Goal: Information Seeking & Learning: Compare options

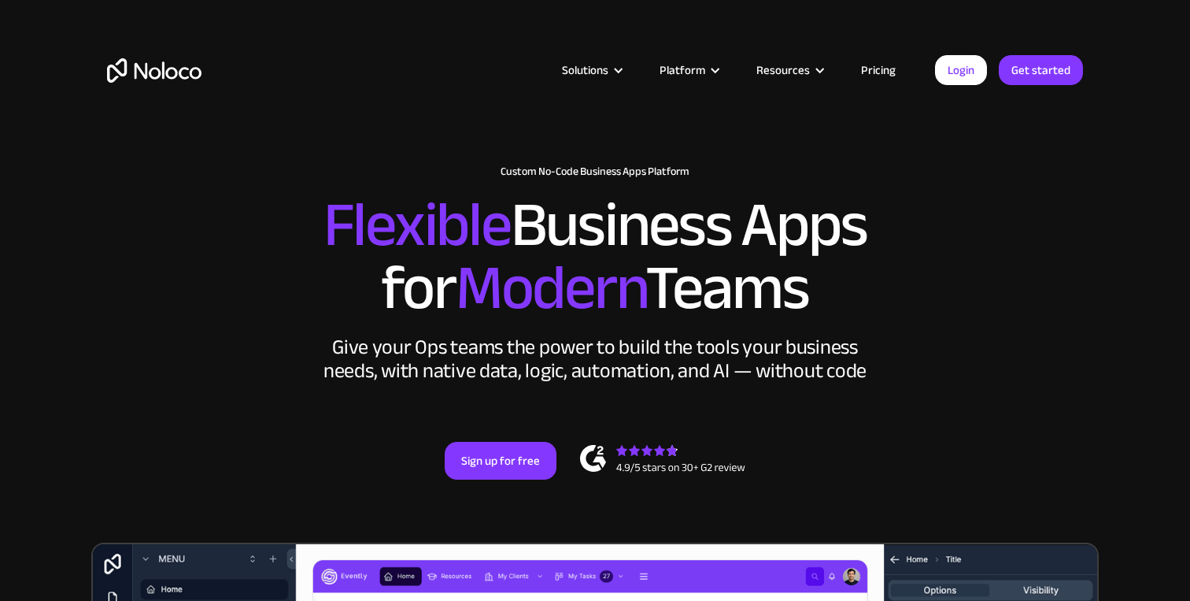
click at [968, 71] on link "Login" at bounding box center [961, 70] width 52 height 30
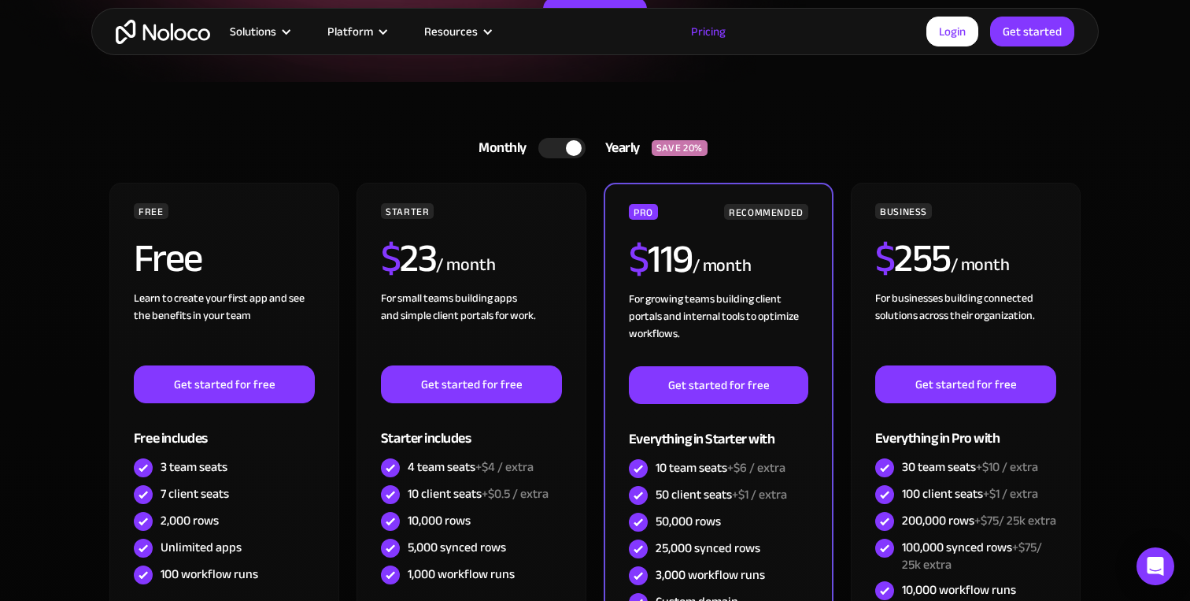
click at [553, 147] on div at bounding box center [561, 148] width 47 height 20
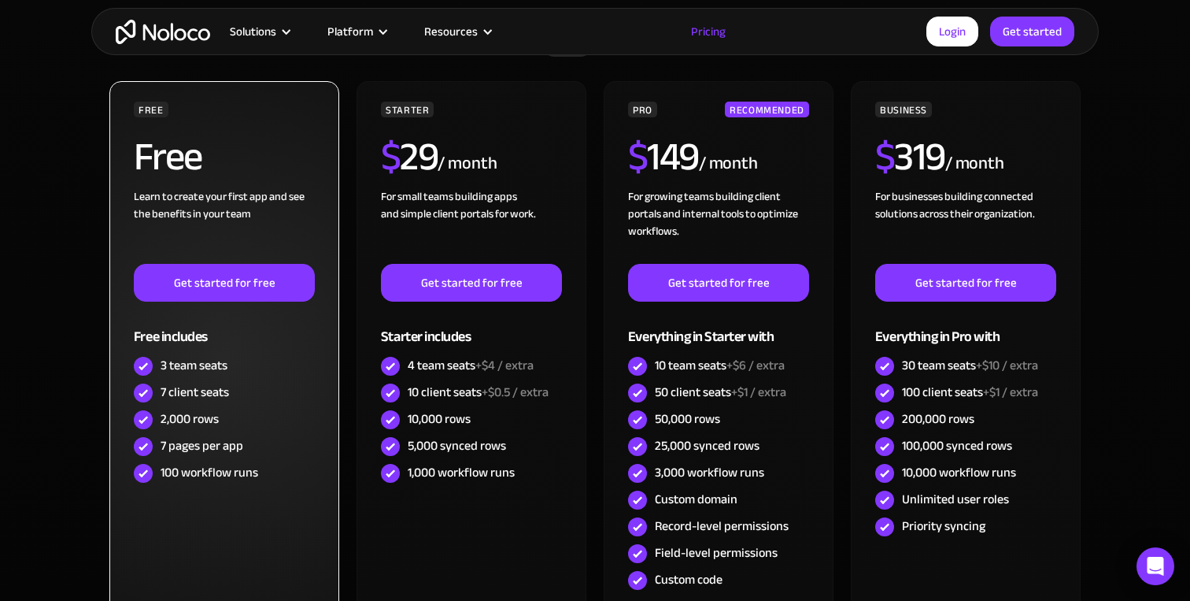
scroll to position [375, 0]
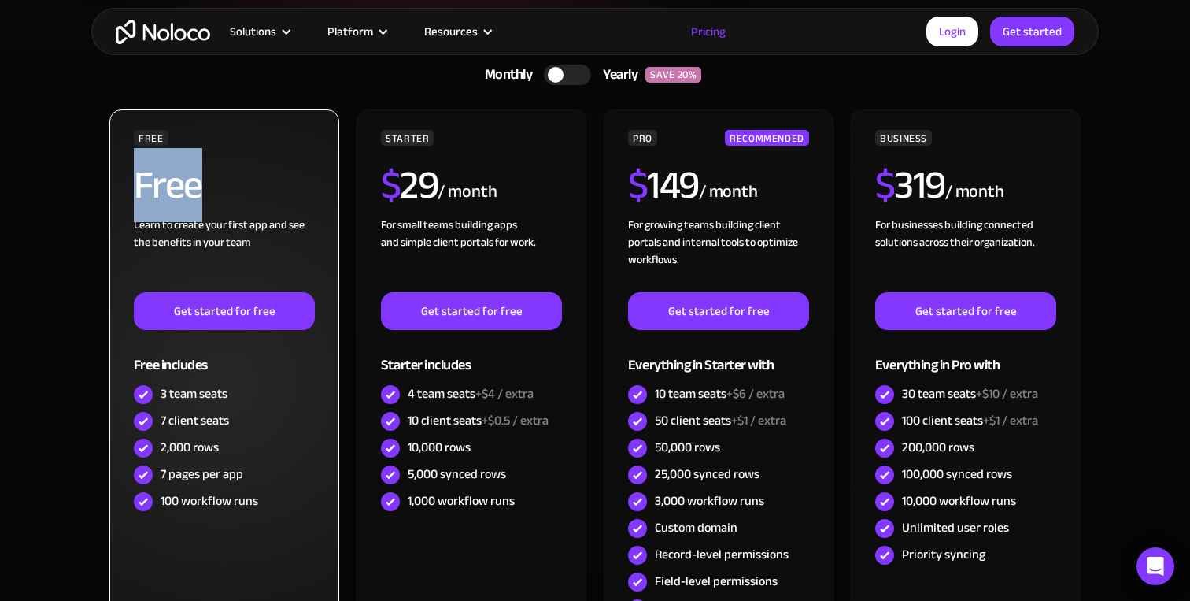
drag, startPoint x: 138, startPoint y: 187, endPoint x: 223, endPoint y: 186, distance: 85.0
click at [223, 186] on div "Free" at bounding box center [224, 190] width 181 height 51
click at [168, 186] on h2 "Free" at bounding box center [168, 184] width 68 height 39
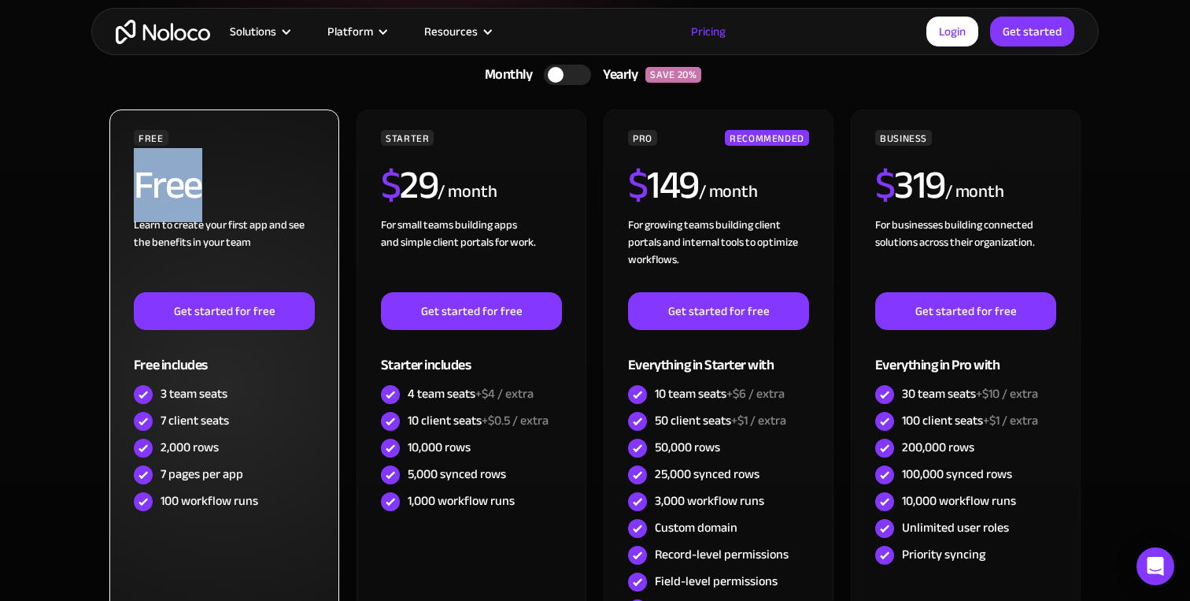
click at [184, 187] on h2 "Free" at bounding box center [168, 184] width 68 height 39
click at [215, 187] on div "Free" at bounding box center [224, 190] width 181 height 51
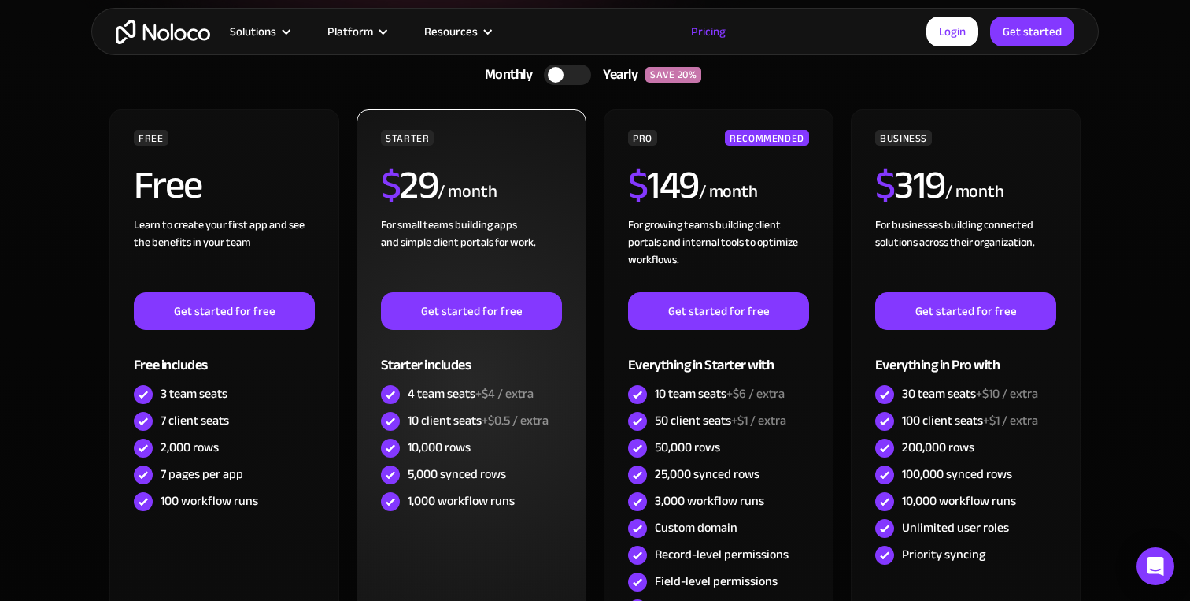
scroll to position [394, 0]
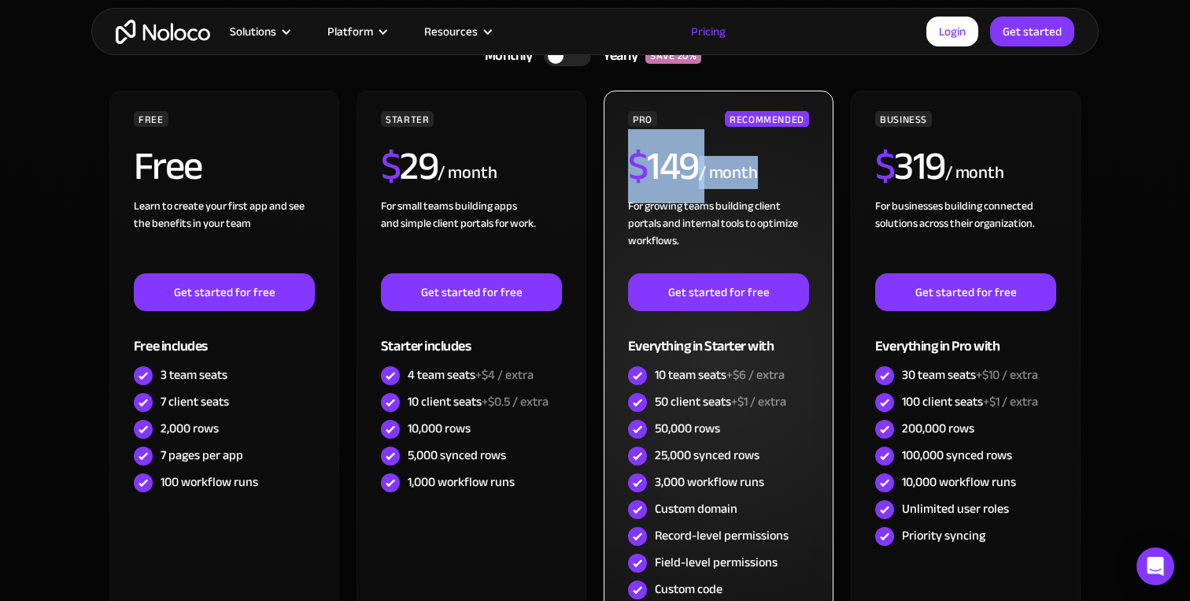
drag, startPoint x: 618, startPoint y: 161, endPoint x: 789, endPoint y: 163, distance: 170.8
click at [789, 163] on div "PRO RECOMMENDED $ 149 / month For growing teams building client portals and int…" at bounding box center [719, 367] width 230 height 553
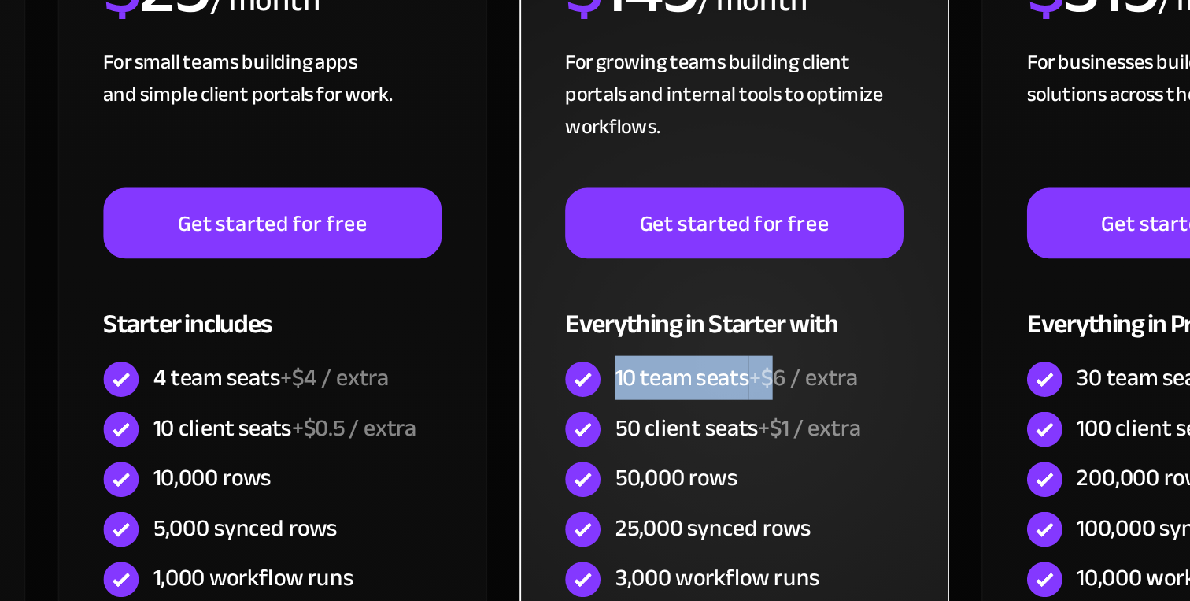
drag, startPoint x: 656, startPoint y: 374, endPoint x: 745, endPoint y: 373, distance: 89.0
click at [745, 373] on div "10 team seats +$6 / extra" at bounding box center [720, 374] width 130 height 17
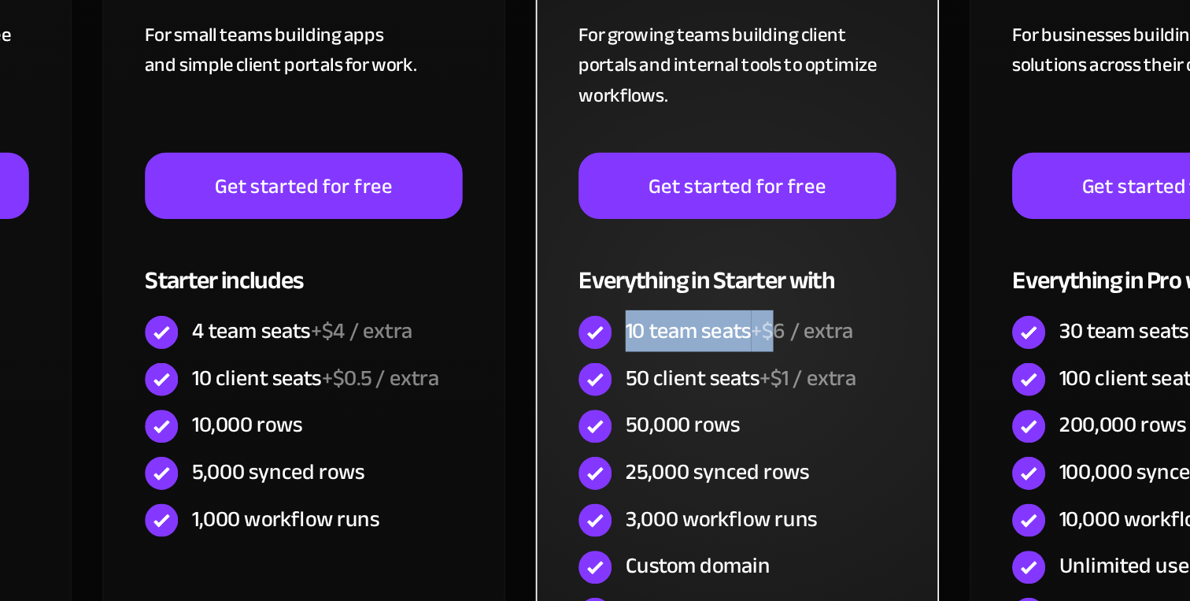
drag, startPoint x: 655, startPoint y: 400, endPoint x: 734, endPoint y: 401, distance: 78.7
click at [734, 400] on div "50 client seats +$1 / extra" at bounding box center [720, 401] width 131 height 17
click at [713, 401] on div "50 client seats +$1 / extra" at bounding box center [720, 401] width 131 height 17
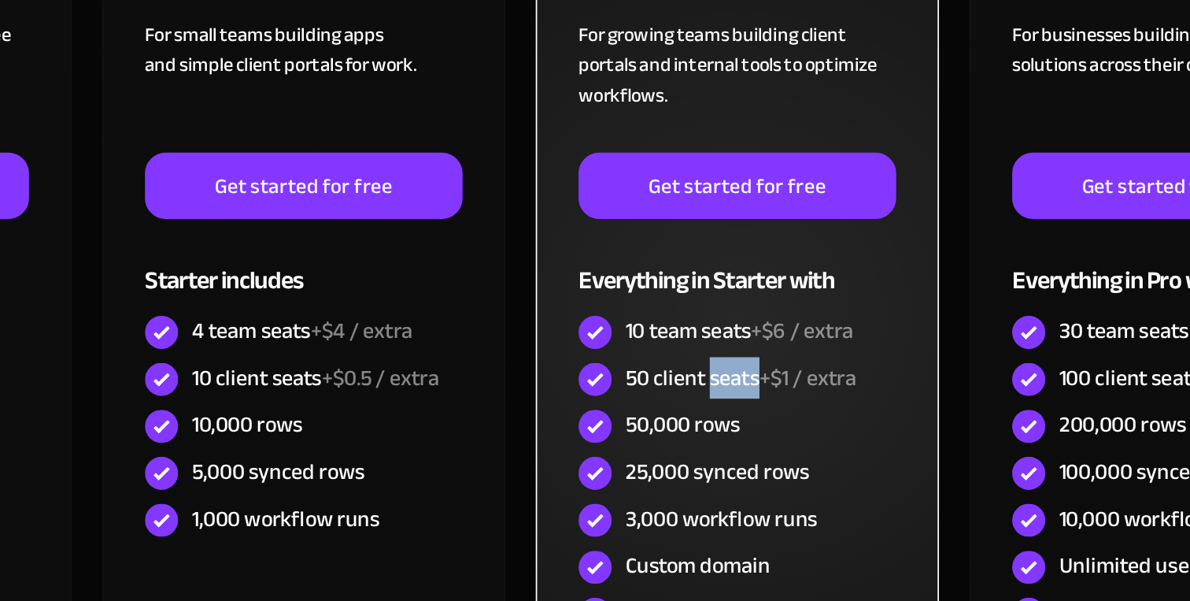
click at [713, 401] on div "50 client seats +$1 / extra" at bounding box center [720, 401] width 131 height 17
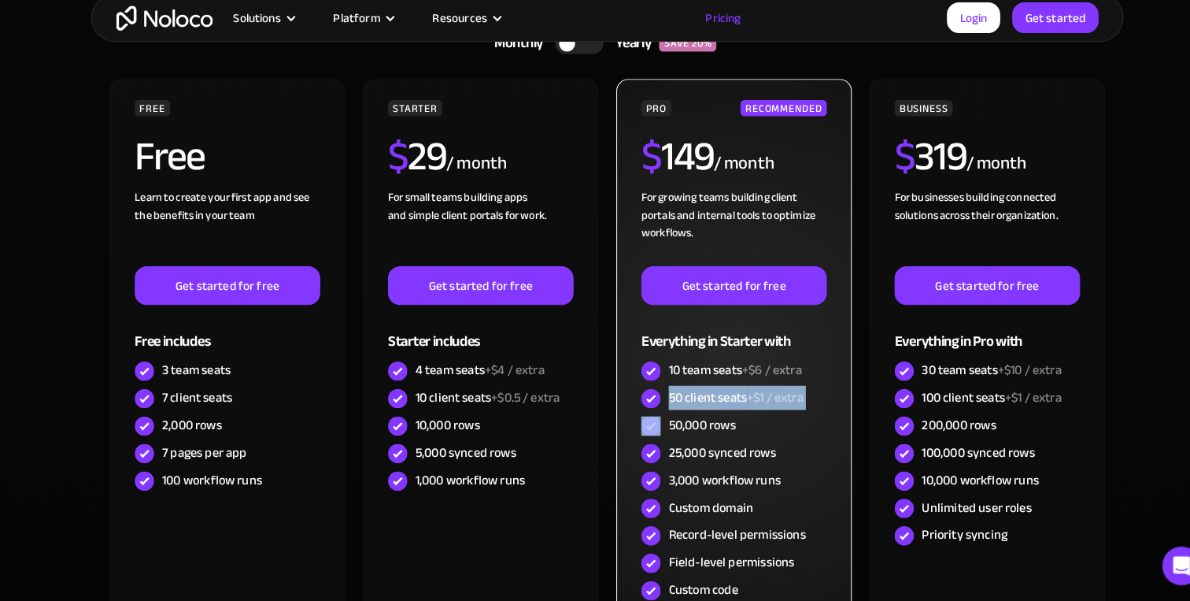
scroll to position [398, 0]
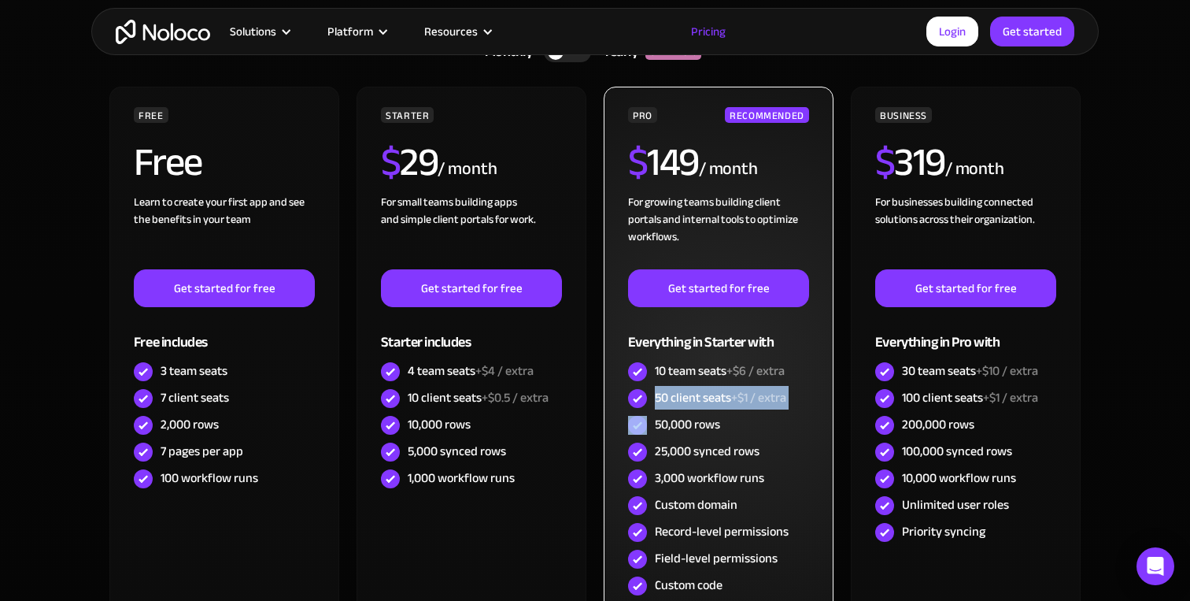
click at [734, 395] on span "+$1 / extra" at bounding box center [758, 398] width 55 height 24
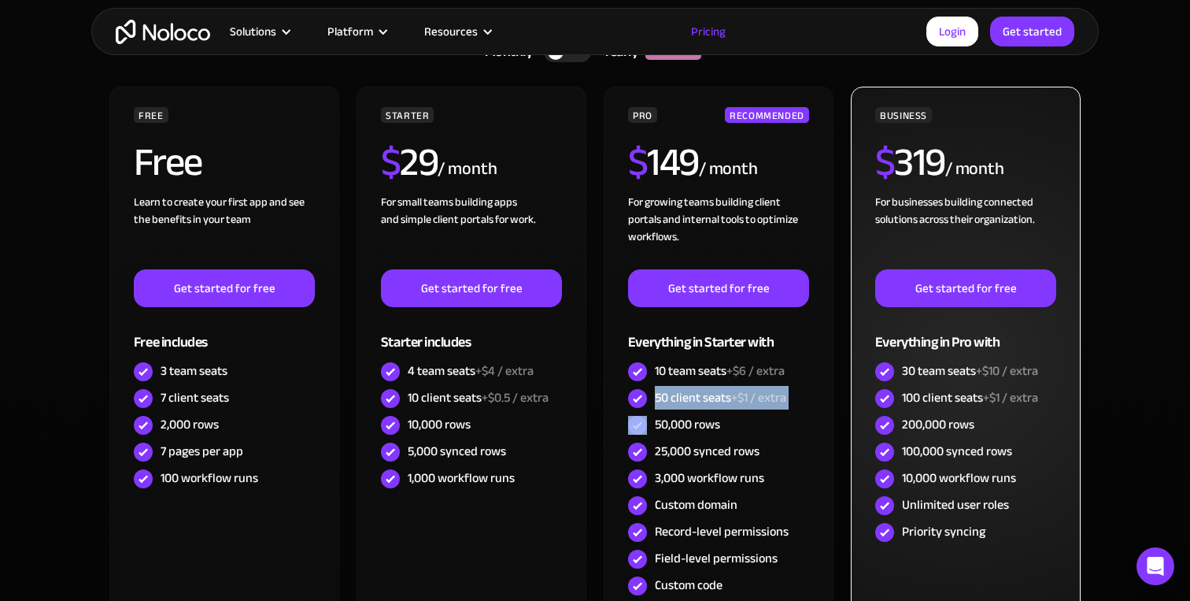
click at [994, 375] on span "+$10 / extra" at bounding box center [1007, 371] width 62 height 24
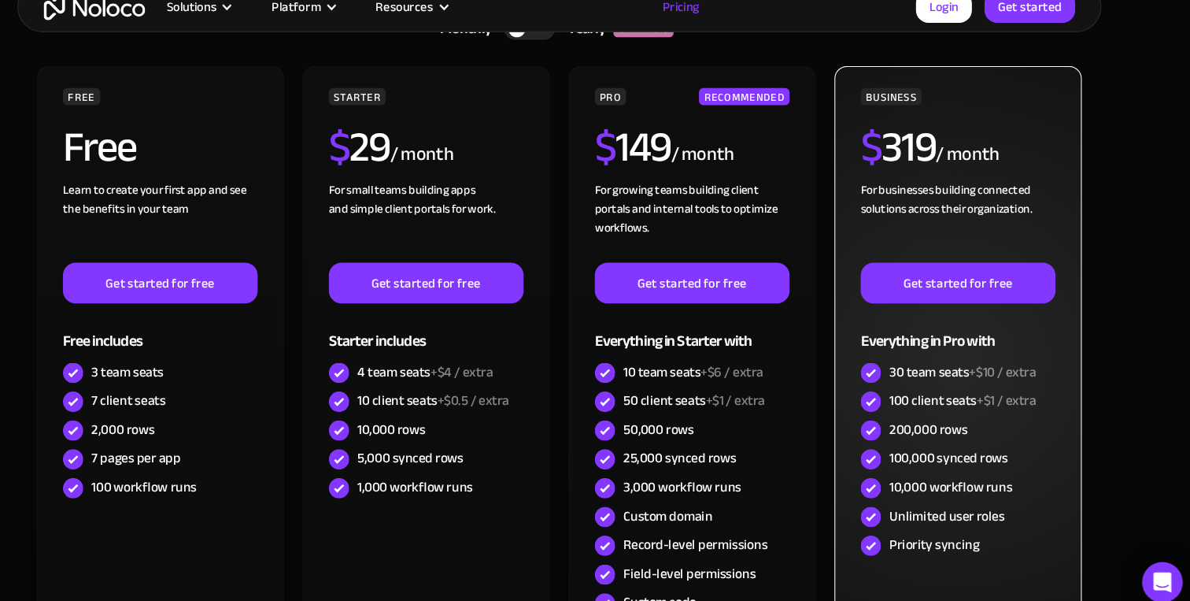
drag, startPoint x: 904, startPoint y: 396, endPoint x: 1034, endPoint y: 394, distance: 129.9
click at [1035, 394] on div "100 client seats +$1 / extra" at bounding box center [970, 397] width 136 height 17
drag, startPoint x: 889, startPoint y: 165, endPoint x: 962, endPoint y: 164, distance: 73.2
click at [962, 164] on div "$ 319 / month" at bounding box center [965, 167] width 181 height 51
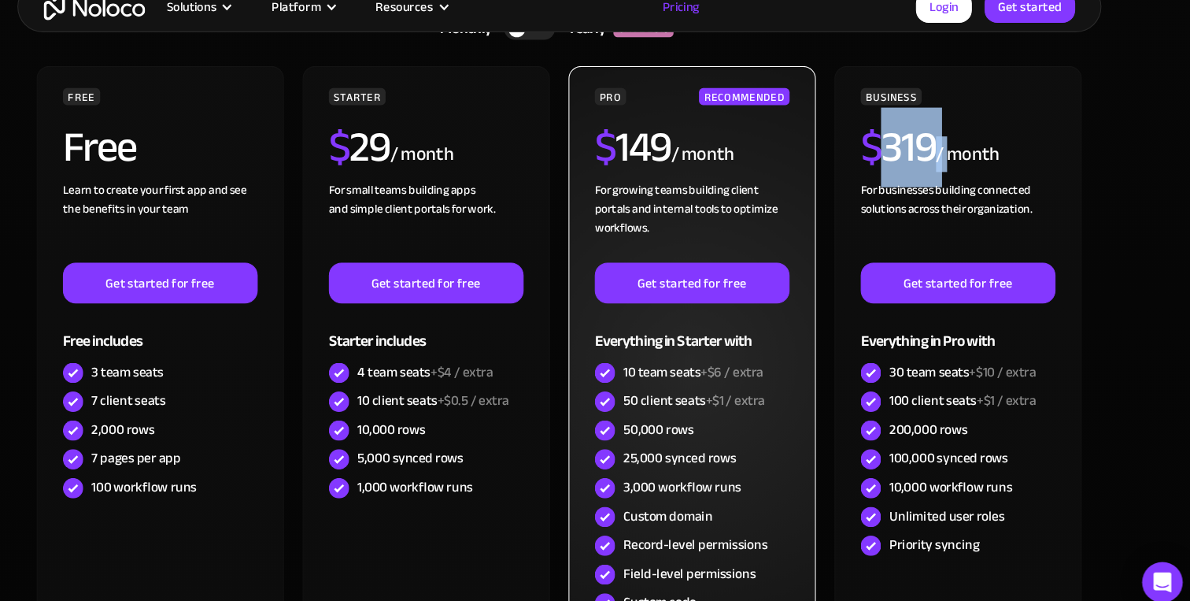
click at [771, 356] on div "Everything in Starter with" at bounding box center [718, 332] width 181 height 51
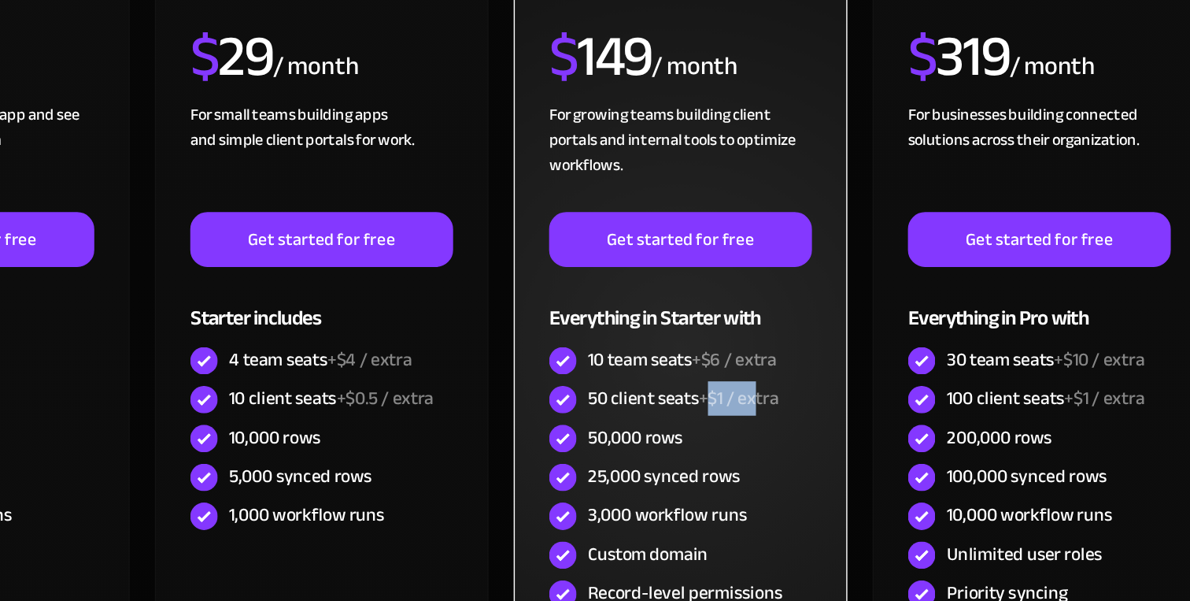
drag, startPoint x: 737, startPoint y: 394, endPoint x: 773, endPoint y: 394, distance: 36.2
click at [773, 394] on span "+$1 / extra" at bounding box center [758, 398] width 55 height 24
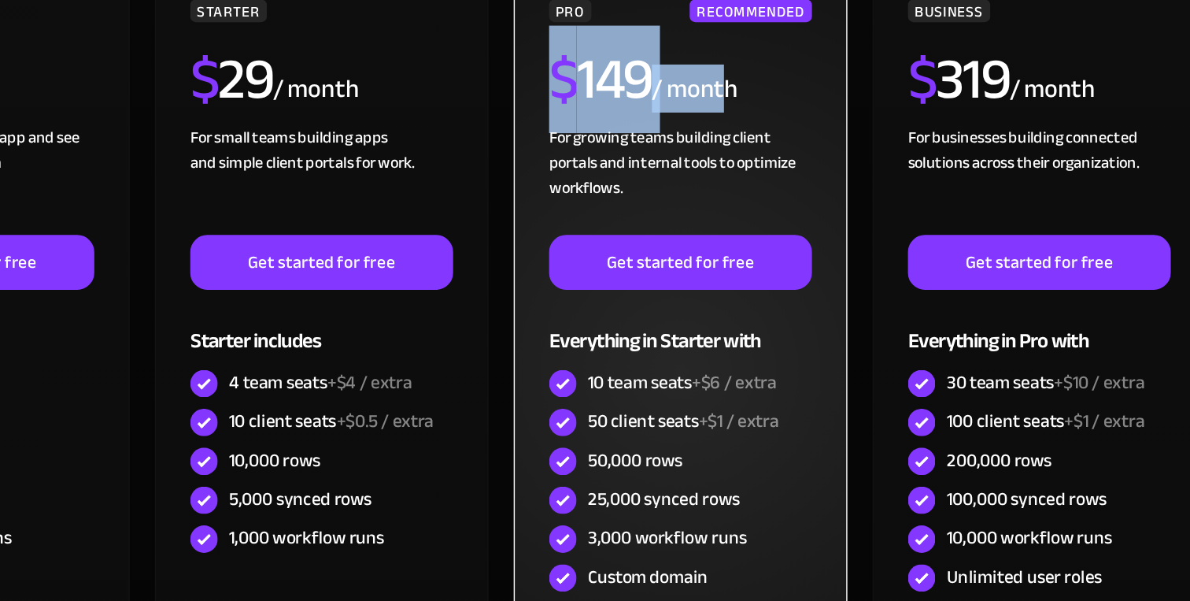
drag, startPoint x: 632, startPoint y: 161, endPoint x: 746, endPoint y: 158, distance: 114.2
click at [746, 158] on div "$ 149 / month" at bounding box center [718, 167] width 181 height 51
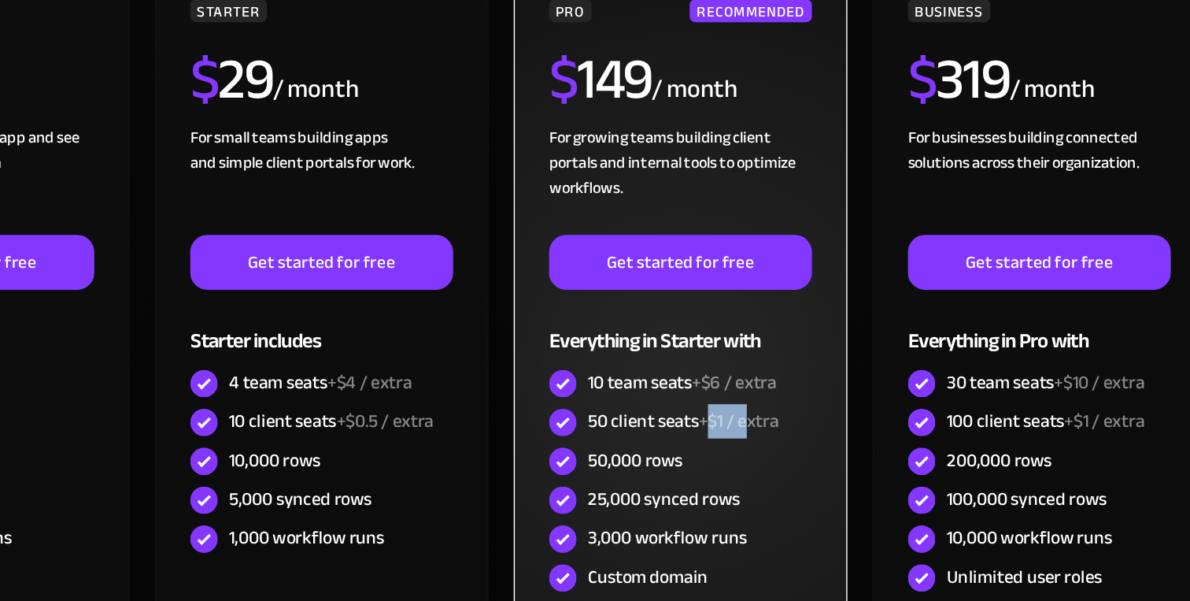
drag, startPoint x: 738, startPoint y: 397, endPoint x: 764, endPoint y: 397, distance: 26.8
click at [764, 397] on span "+$1 / extra" at bounding box center [758, 398] width 55 height 24
click at [779, 396] on span "+$1 / extra" at bounding box center [758, 398] width 55 height 24
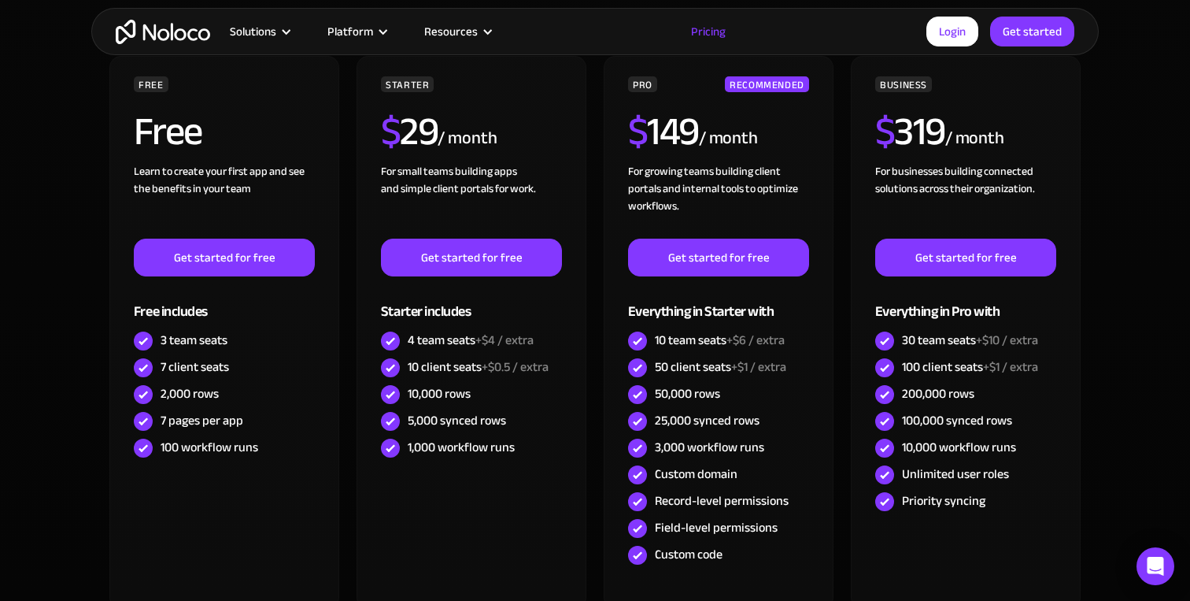
scroll to position [428, 0]
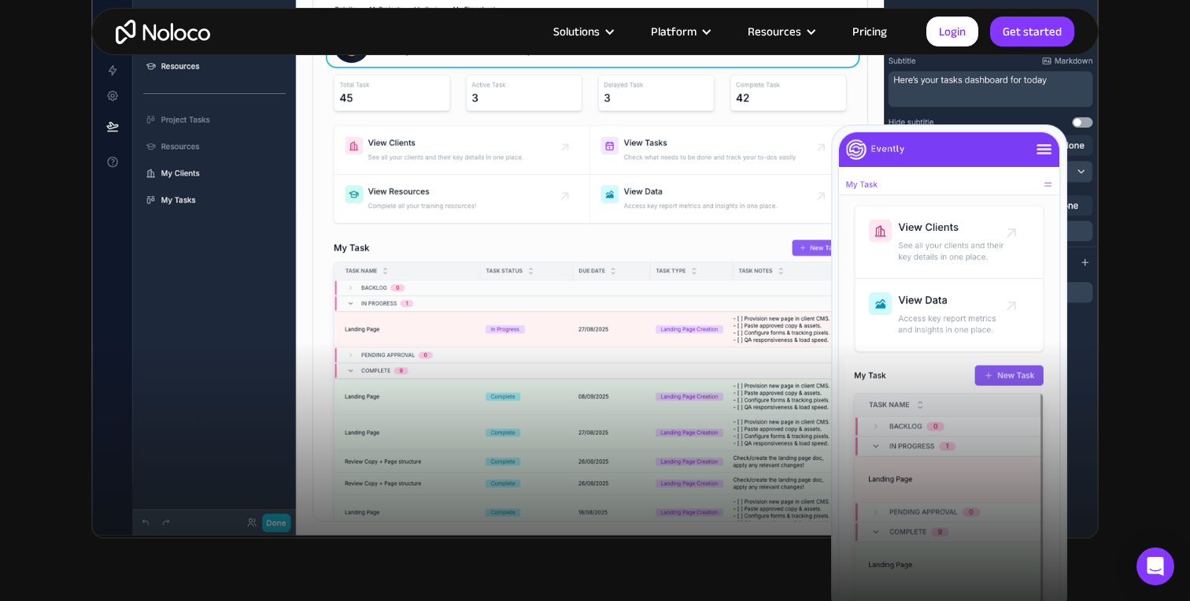
scroll to position [623, 0]
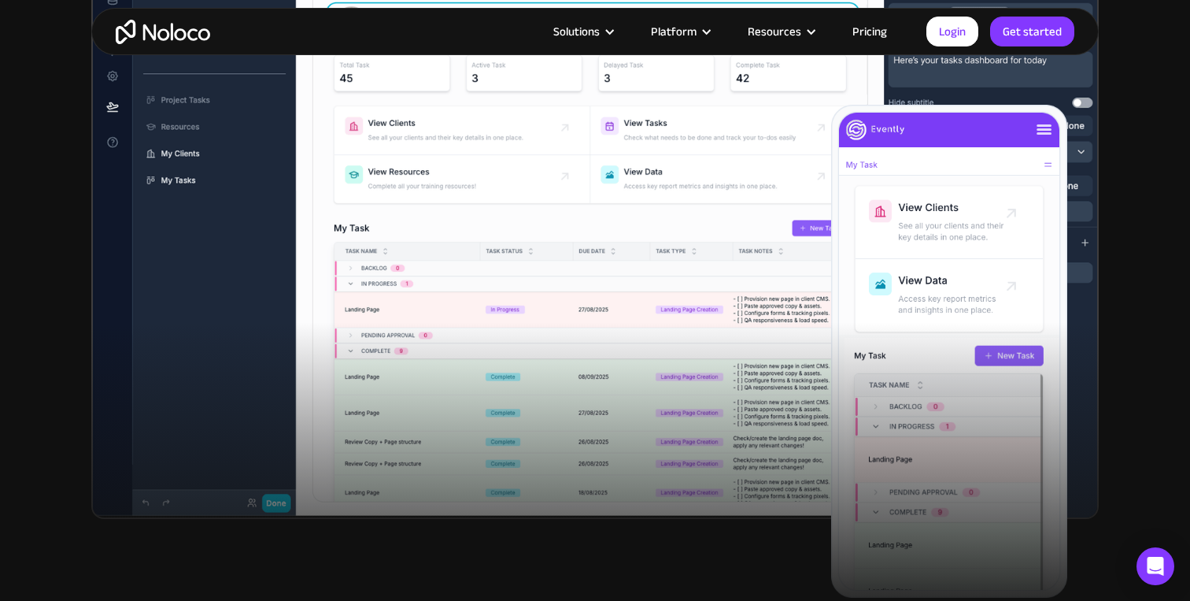
click at [851, 22] on link "Pricing" at bounding box center [870, 31] width 74 height 20
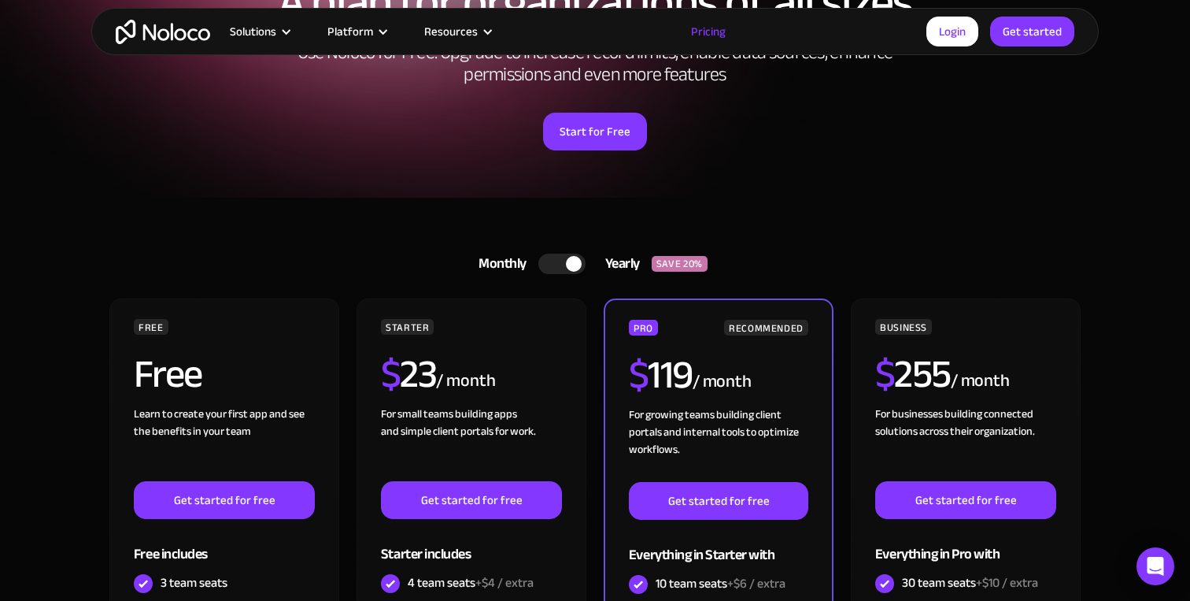
scroll to position [227, 0]
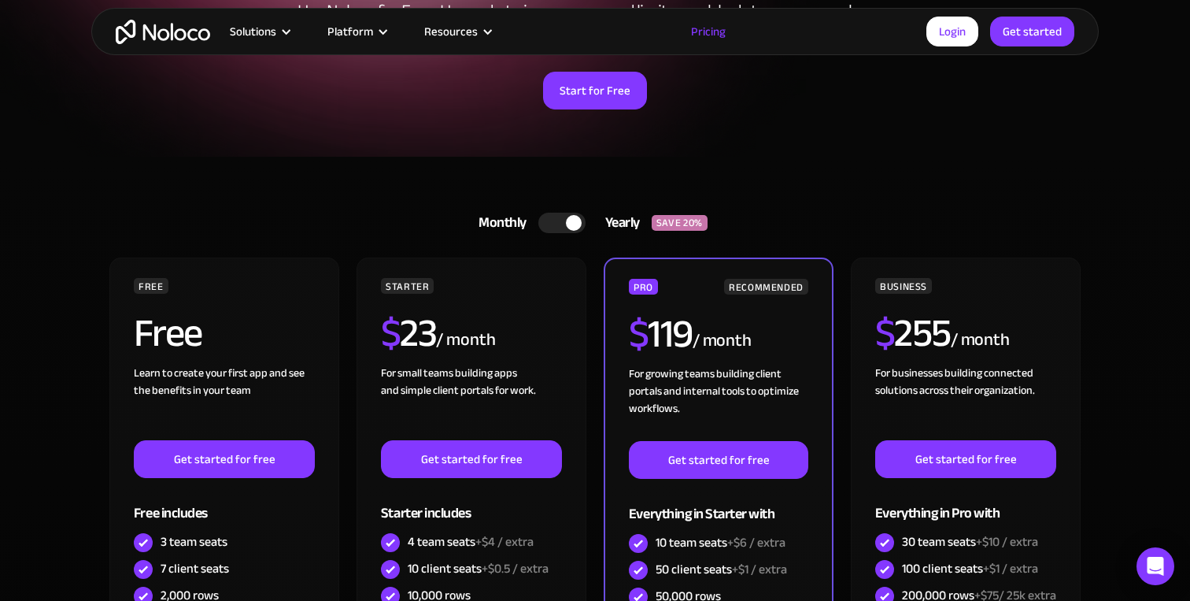
click at [539, 231] on link "Monthly Yearly SAVE 20%" at bounding box center [595, 223] width 272 height 38
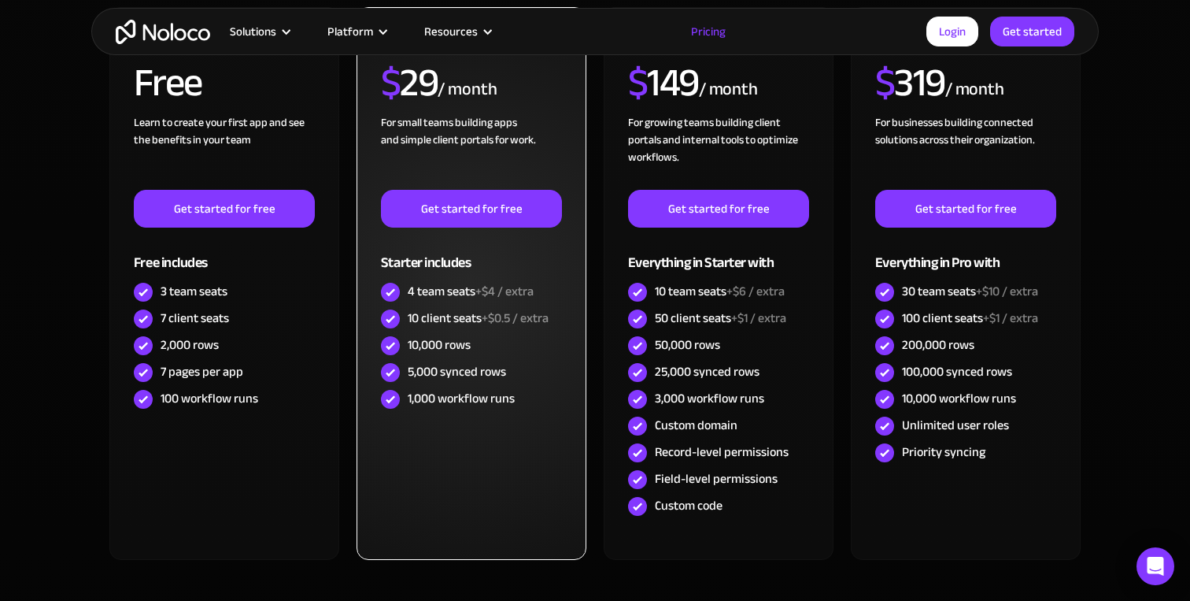
scroll to position [494, 0]
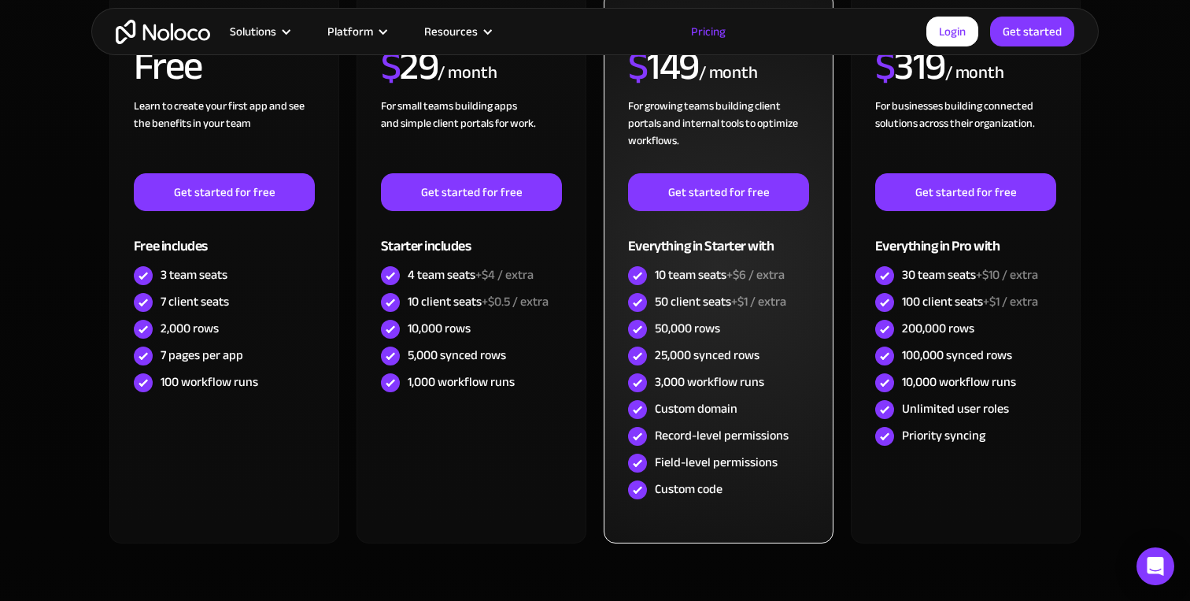
click at [732, 439] on div "Record-level permissions" at bounding box center [722, 435] width 134 height 17
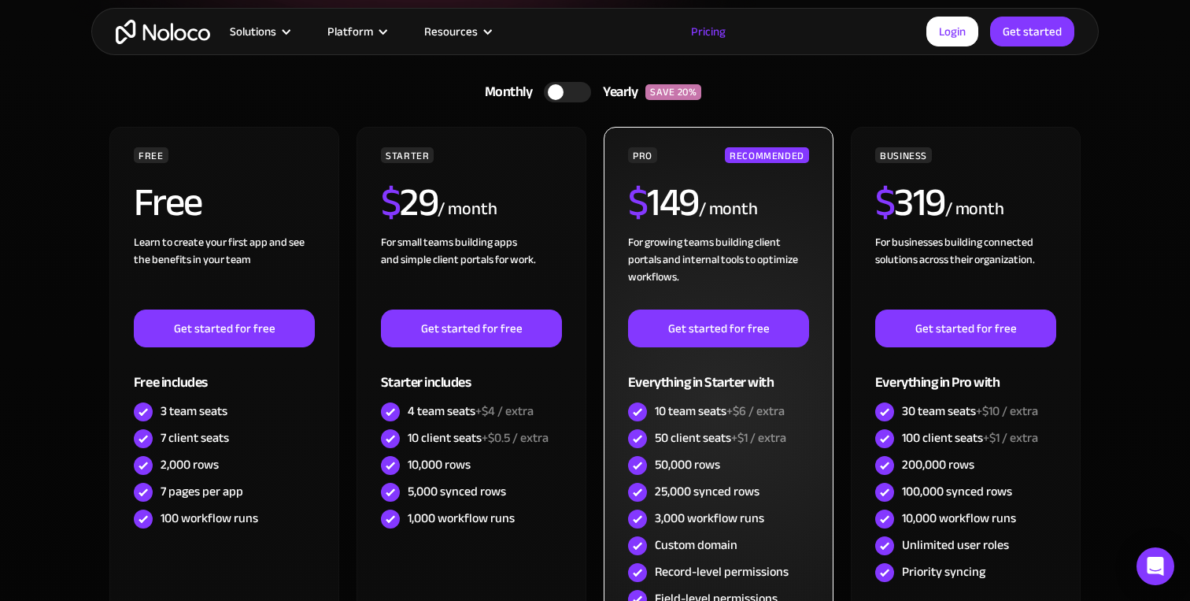
scroll to position [333, 0]
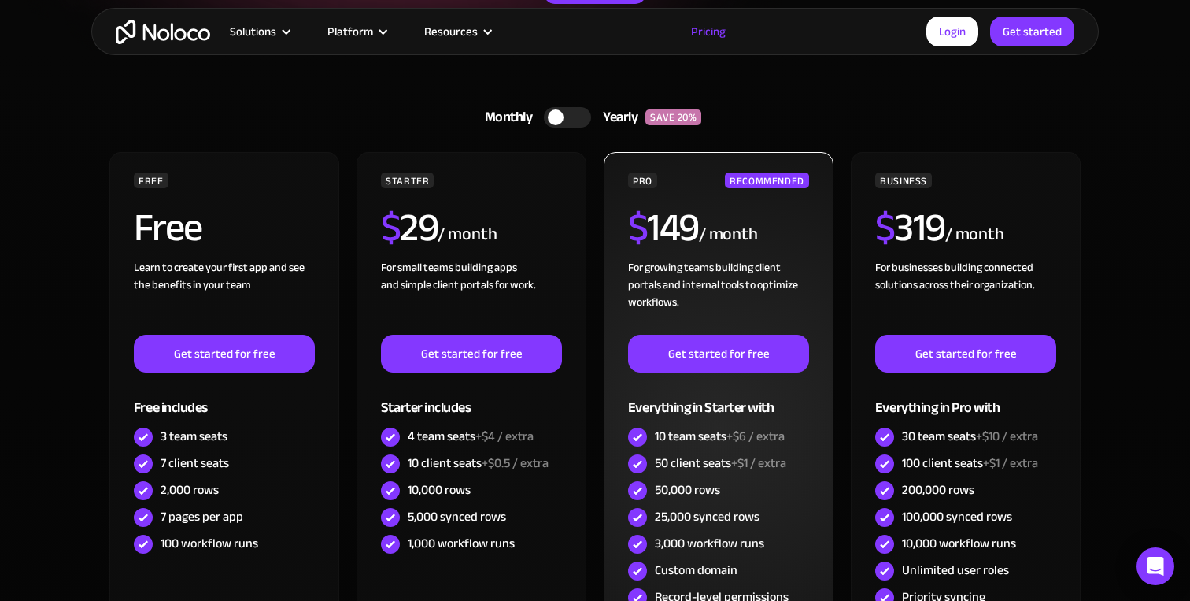
click at [686, 232] on h2 "$ 149" at bounding box center [663, 227] width 71 height 39
click at [701, 231] on div "/ month" at bounding box center [728, 234] width 59 height 25
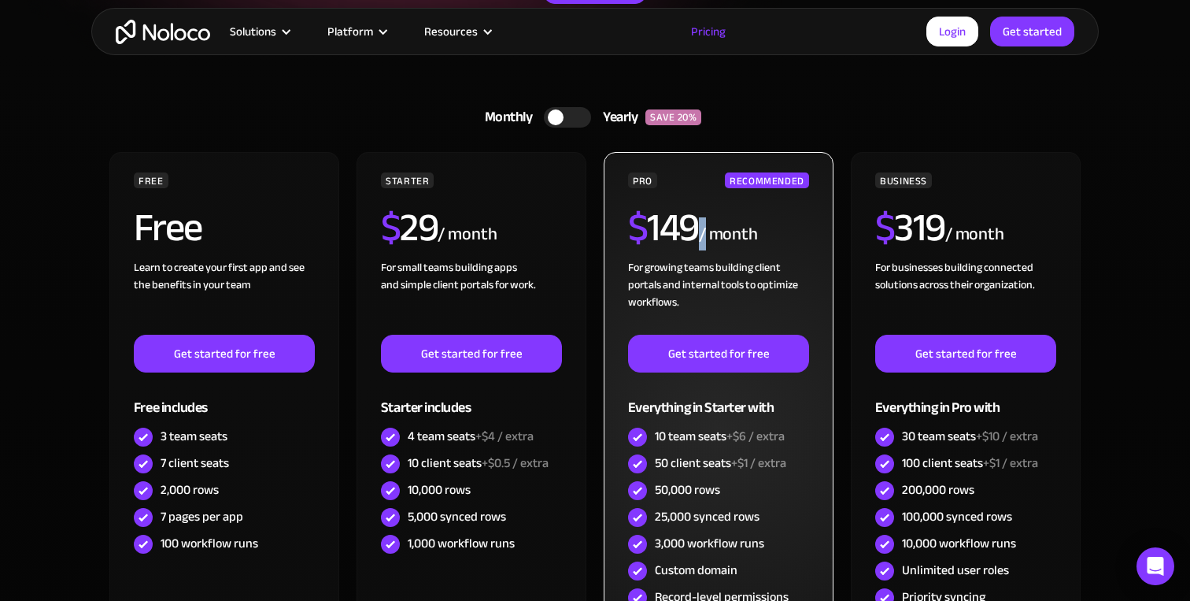
click at [701, 231] on div "/ month" at bounding box center [728, 234] width 59 height 25
click at [719, 231] on div "/ month" at bounding box center [728, 234] width 59 height 25
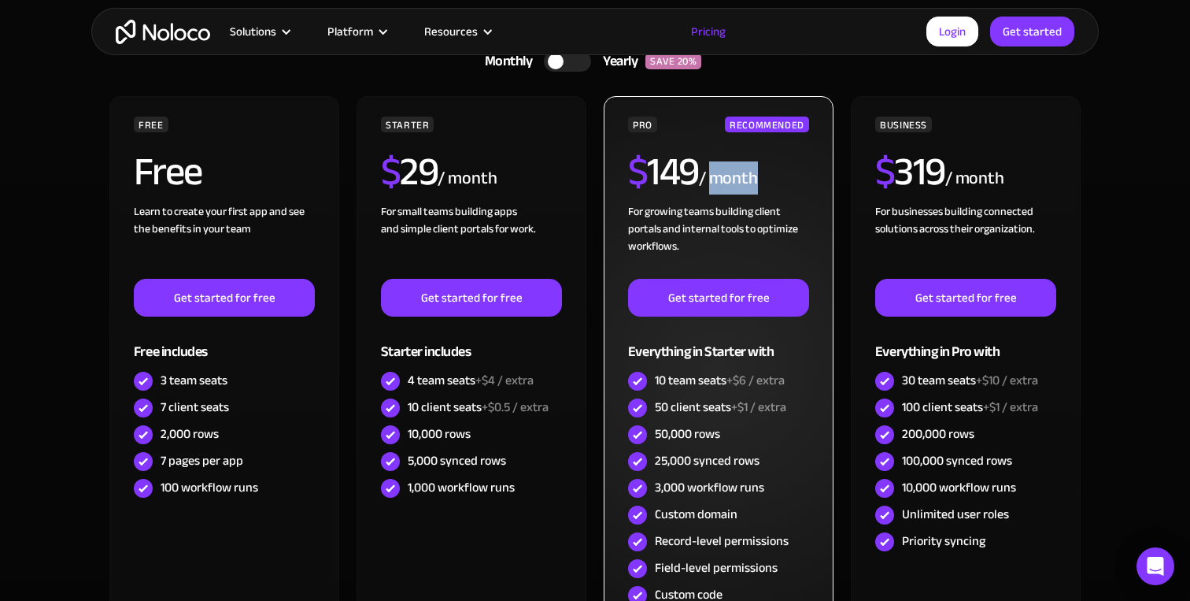
scroll to position [407, 0]
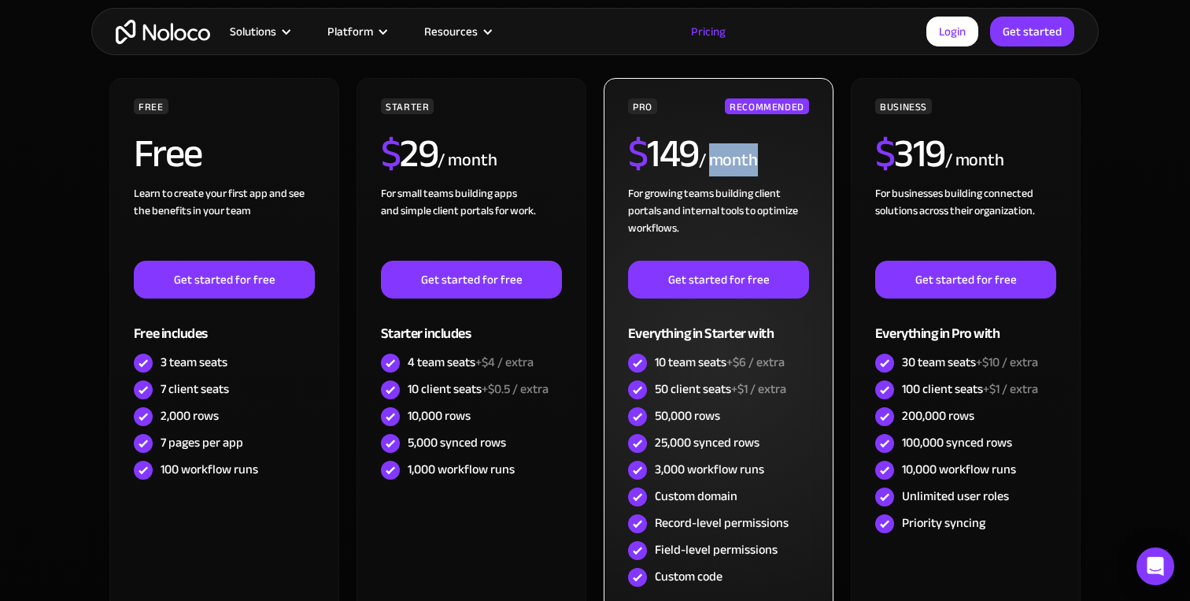
click at [721, 343] on div "Everything in Starter with" at bounding box center [718, 323] width 181 height 51
click at [729, 355] on div "10 team seats +$6 / extra" at bounding box center [720, 361] width 130 height 17
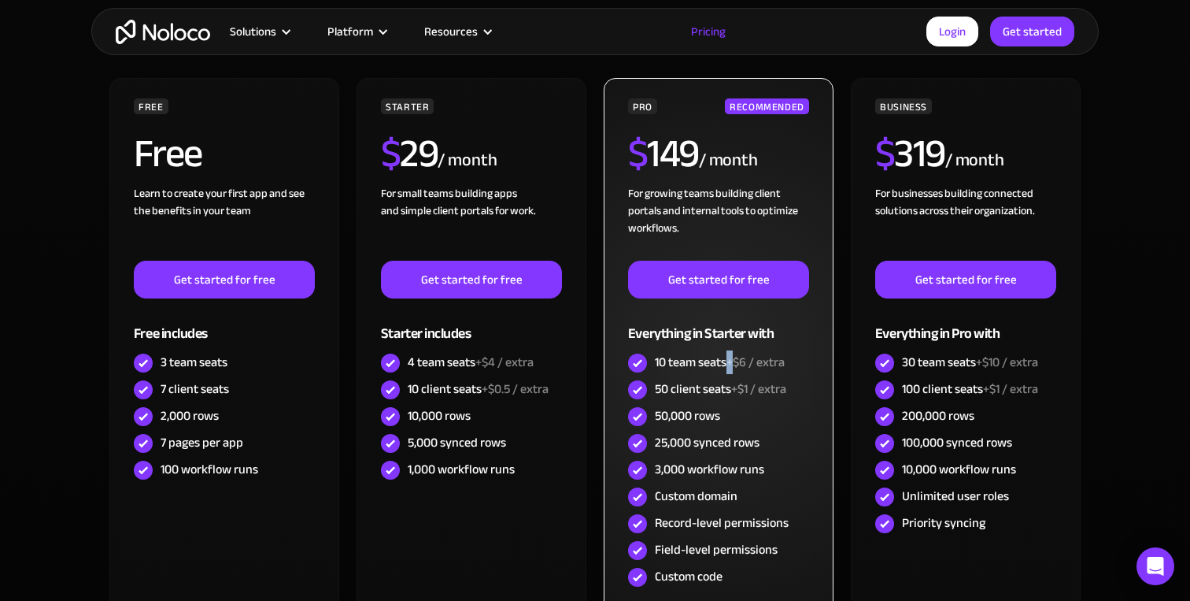
click at [729, 355] on div "10 team seats +$6 / extra" at bounding box center [720, 361] width 130 height 17
click at [734, 383] on span "+$1 / extra" at bounding box center [758, 389] width 55 height 24
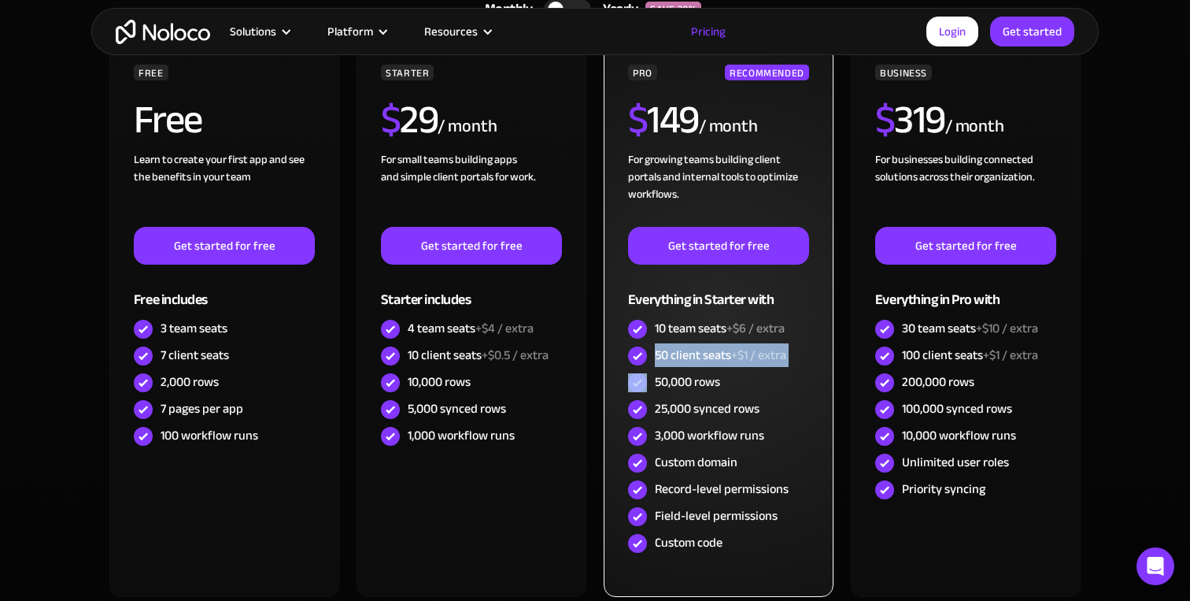
scroll to position [448, 0]
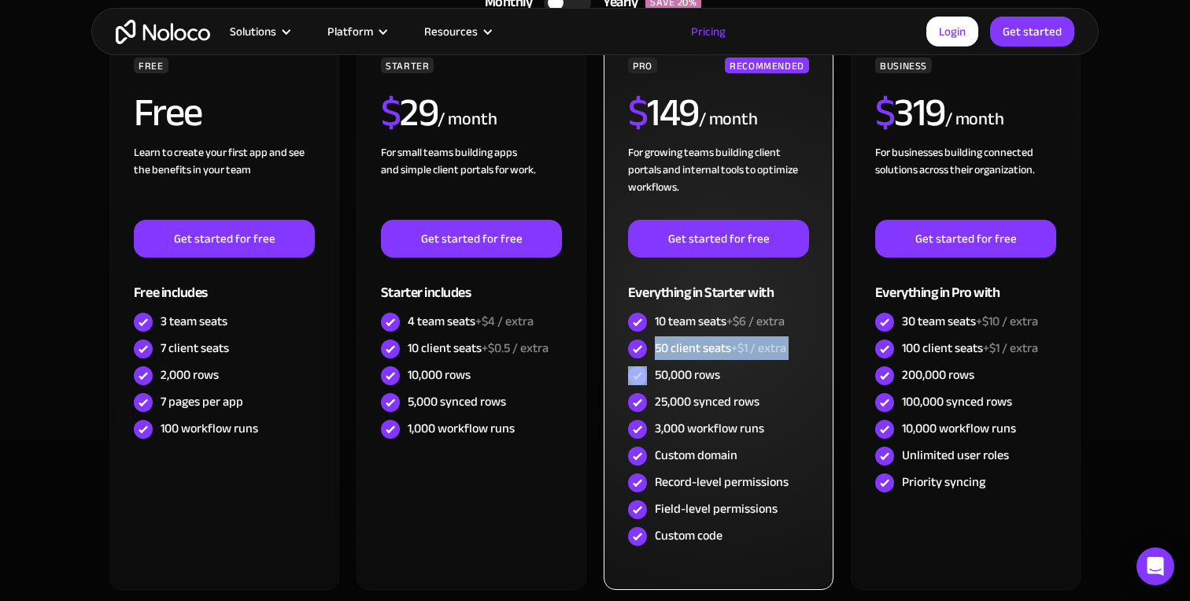
click at [734, 383] on div "50,000 rows" at bounding box center [718, 375] width 181 height 27
click at [752, 394] on div "25,000 synced rows" at bounding box center [707, 401] width 105 height 17
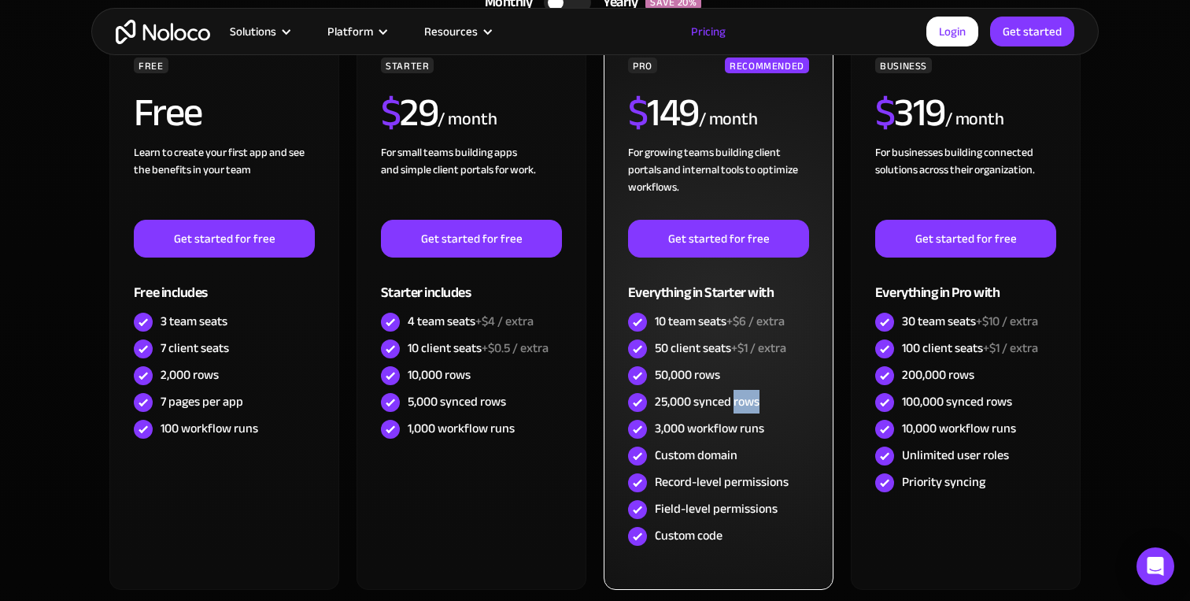
click at [752, 394] on div "25,000 synced rows" at bounding box center [707, 401] width 105 height 17
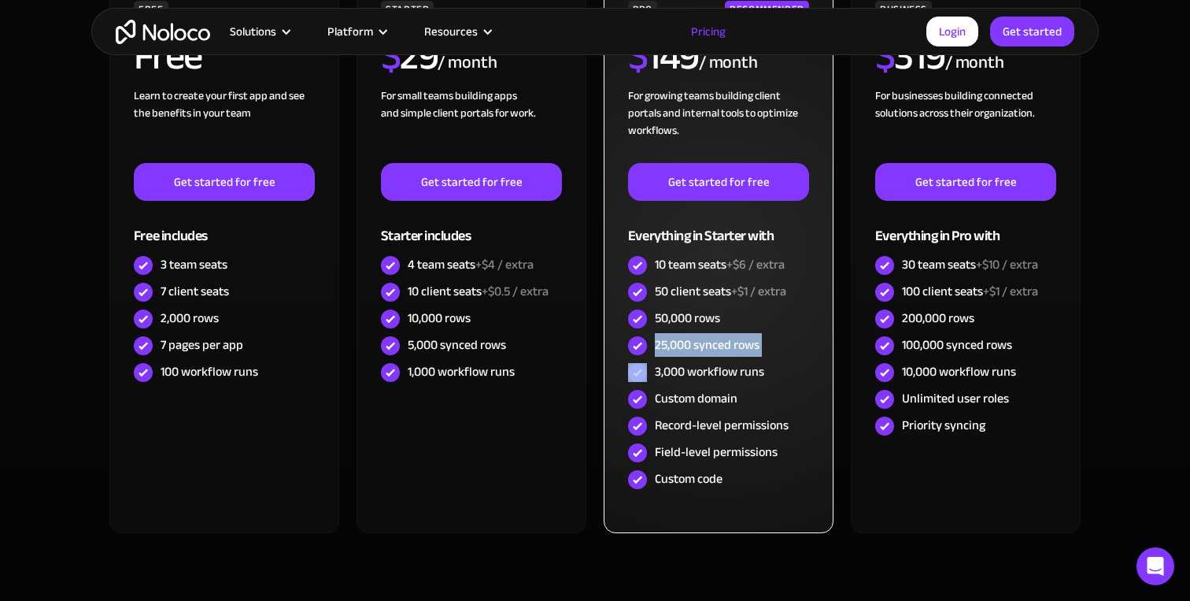
click at [762, 366] on div "3,000 workflow runs" at bounding box center [709, 371] width 109 height 17
click at [757, 375] on div "3,000 workflow runs" at bounding box center [709, 371] width 109 height 17
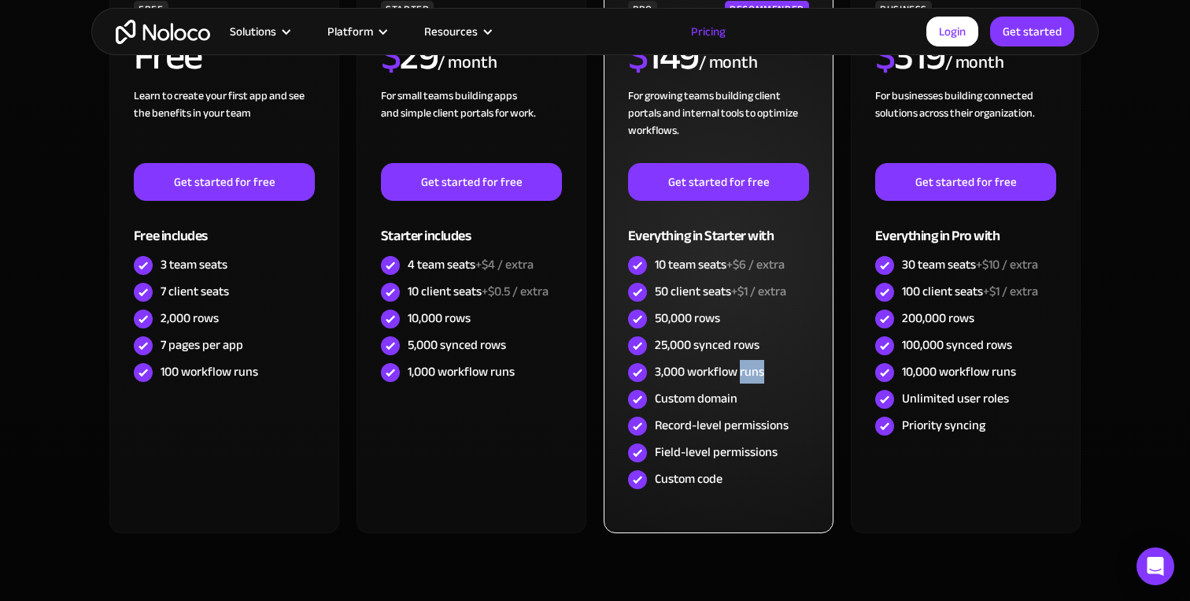
click at [757, 375] on div "3,000 workflow runs" at bounding box center [709, 371] width 109 height 17
click at [779, 370] on div "3,000 workflow runs" at bounding box center [718, 372] width 181 height 27
click at [761, 388] on div "Custom domain" at bounding box center [718, 399] width 181 height 27
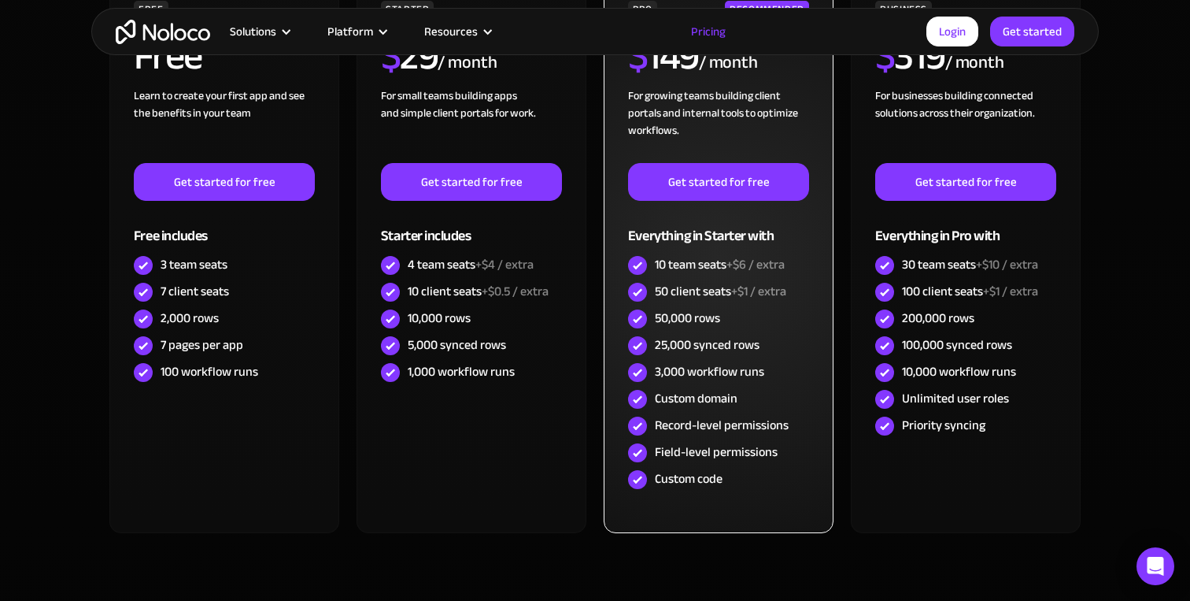
click at [761, 388] on div "Custom domain" at bounding box center [718, 399] width 181 height 27
click at [755, 394] on div "Custom domain" at bounding box center [718, 399] width 181 height 27
click at [719, 397] on div "Custom domain" at bounding box center [696, 398] width 83 height 17
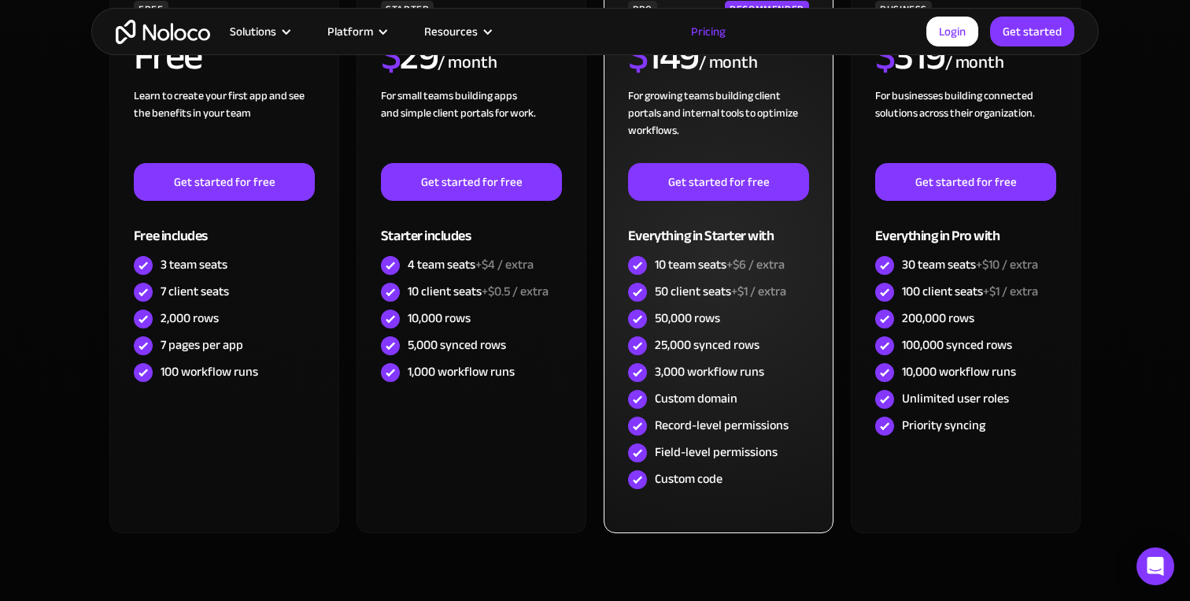
click at [719, 397] on div "Custom domain" at bounding box center [696, 398] width 83 height 17
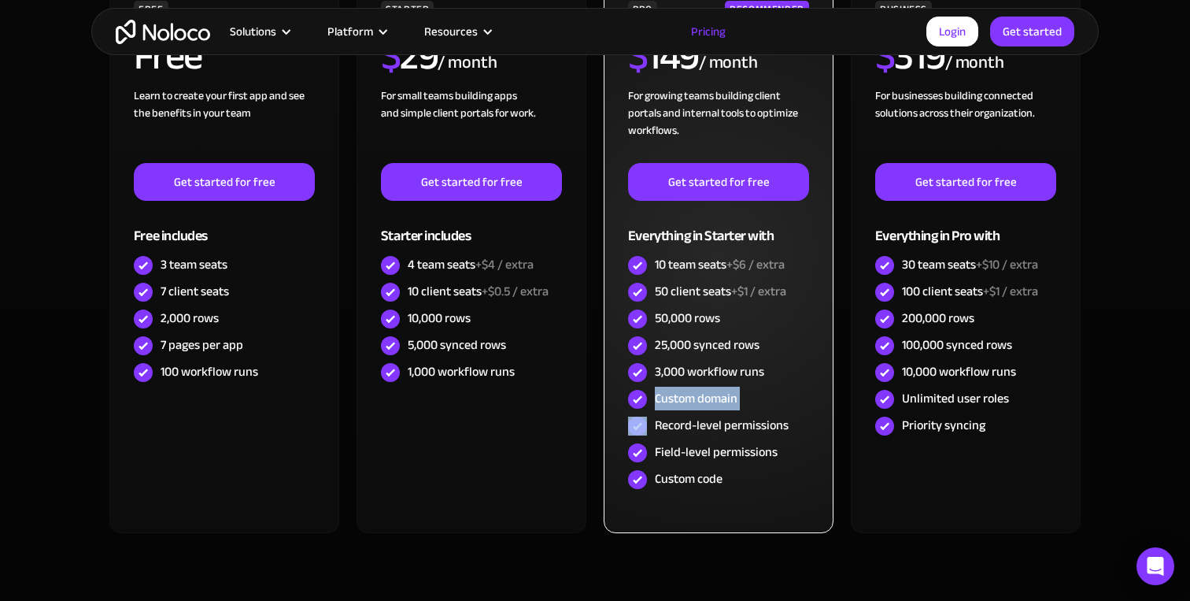
click at [719, 397] on div "Custom domain" at bounding box center [696, 398] width 83 height 17
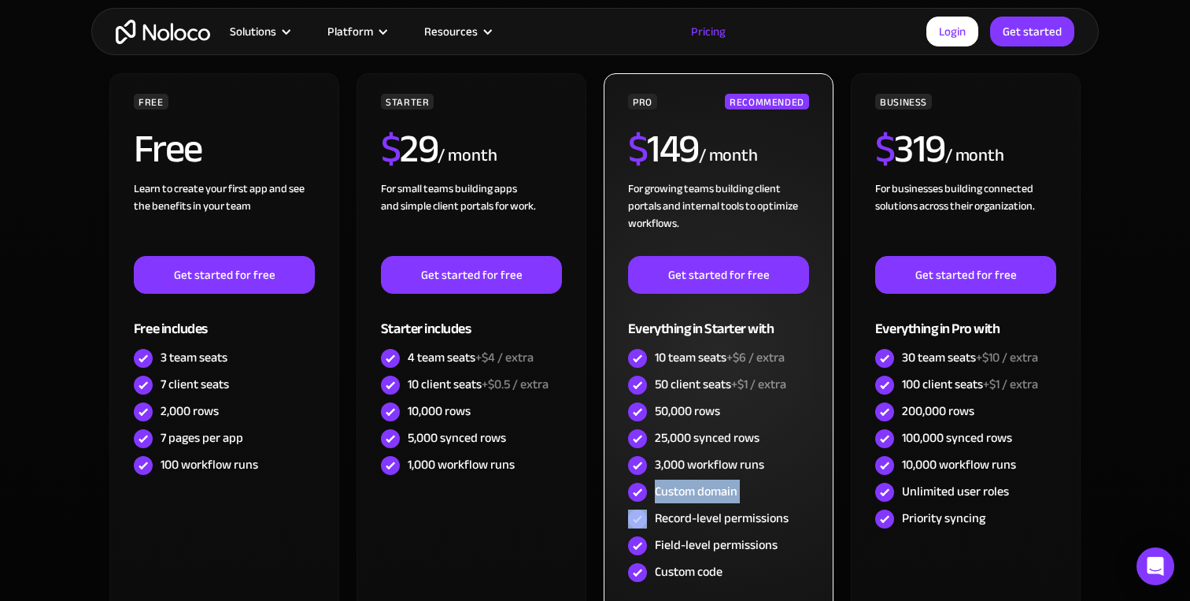
scroll to position [512, 0]
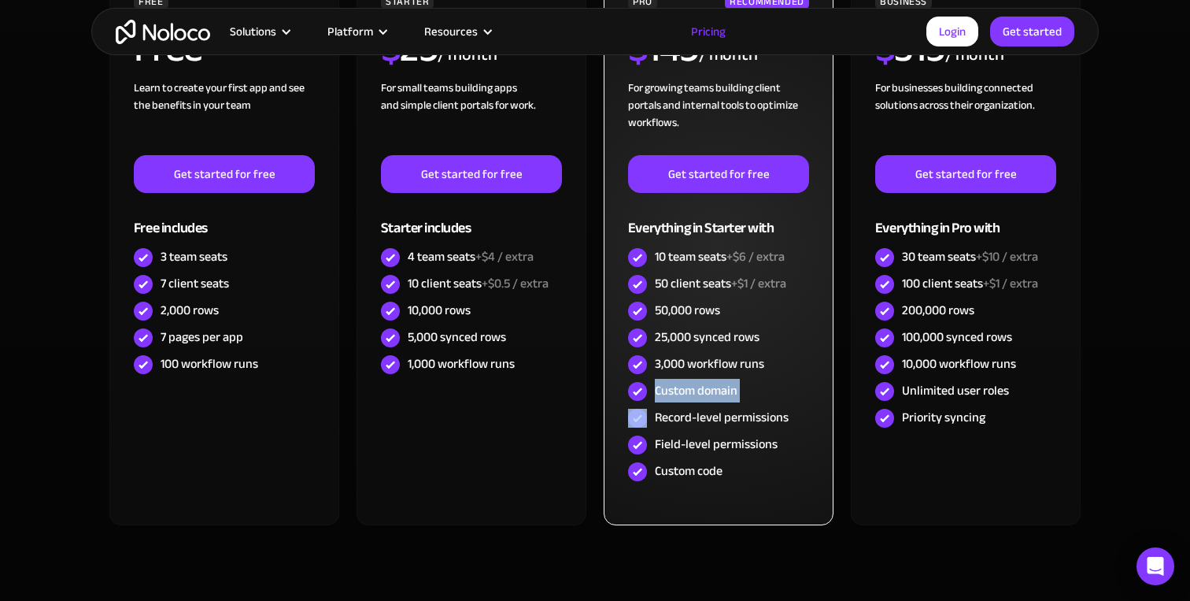
click at [742, 395] on div "Custom domain" at bounding box center [718, 391] width 181 height 27
click at [756, 412] on div "Record-level permissions" at bounding box center [722, 417] width 134 height 17
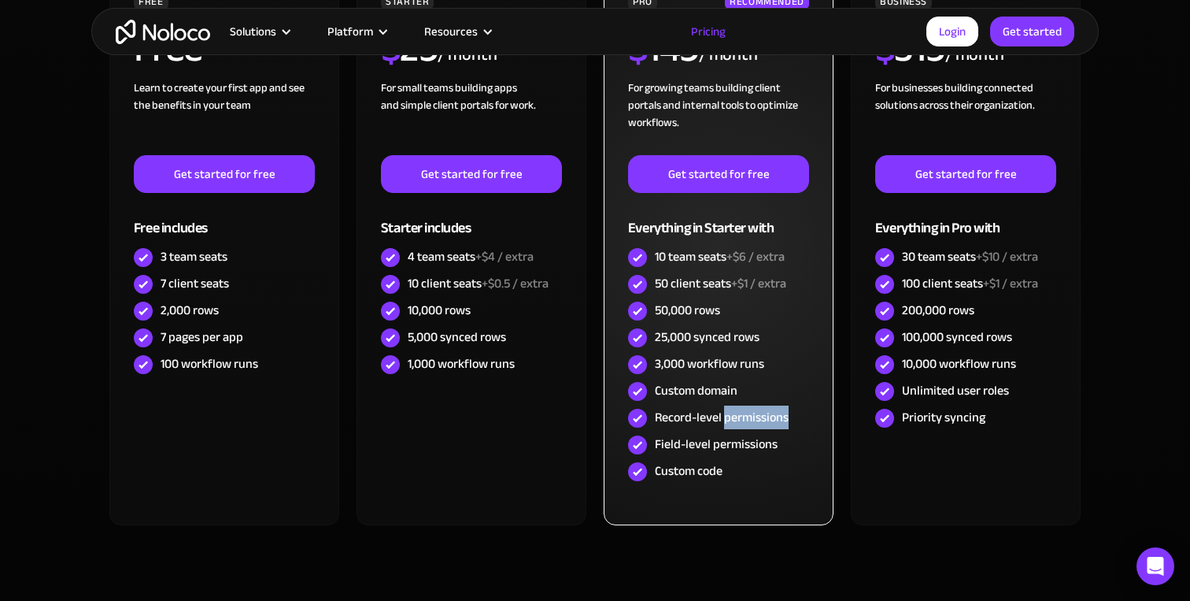
click at [756, 412] on div "Record-level permissions" at bounding box center [722, 417] width 134 height 17
click at [766, 415] on div "Record-level permissions" at bounding box center [722, 417] width 134 height 17
click at [765, 436] on div "Field-level permissions" at bounding box center [716, 443] width 123 height 17
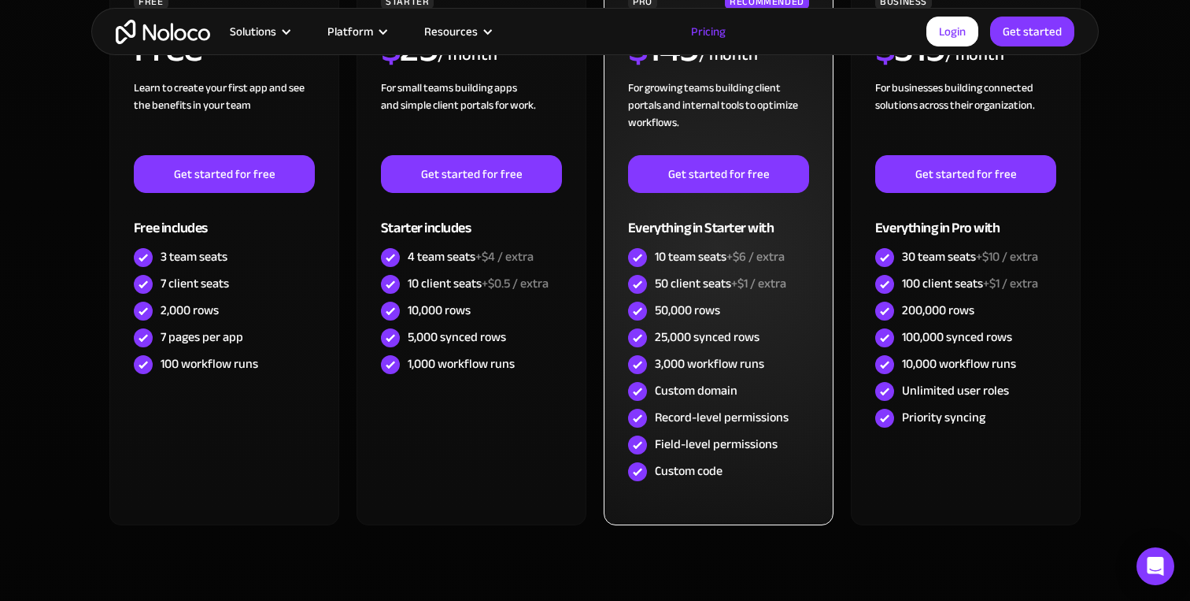
click at [765, 436] on div "Field-level permissions" at bounding box center [716, 443] width 123 height 17
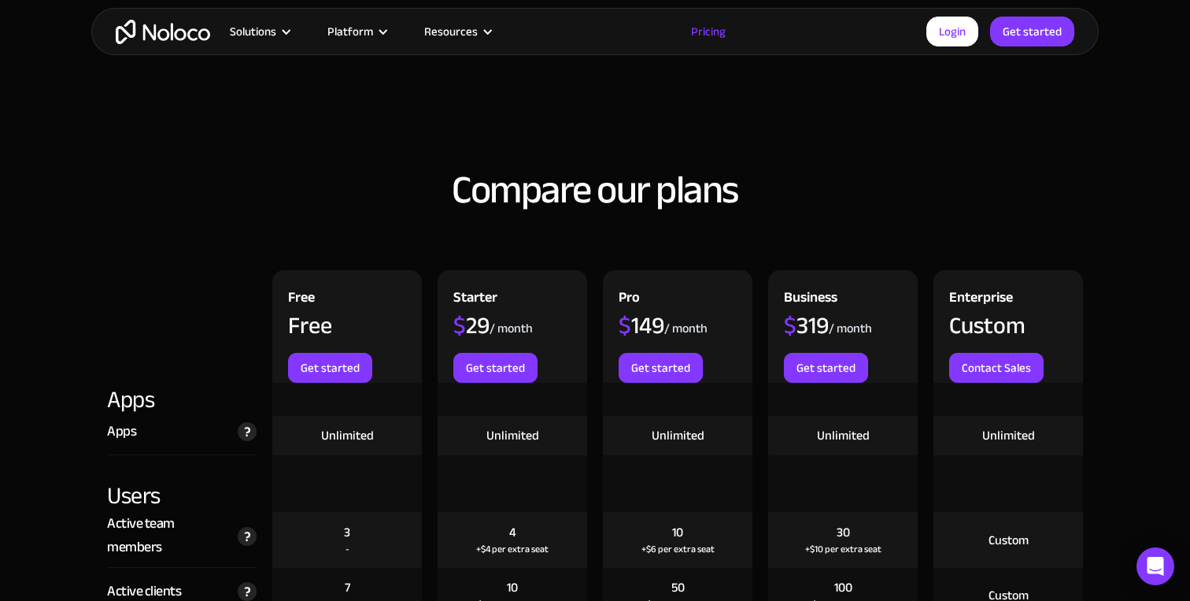
scroll to position [1644, 0]
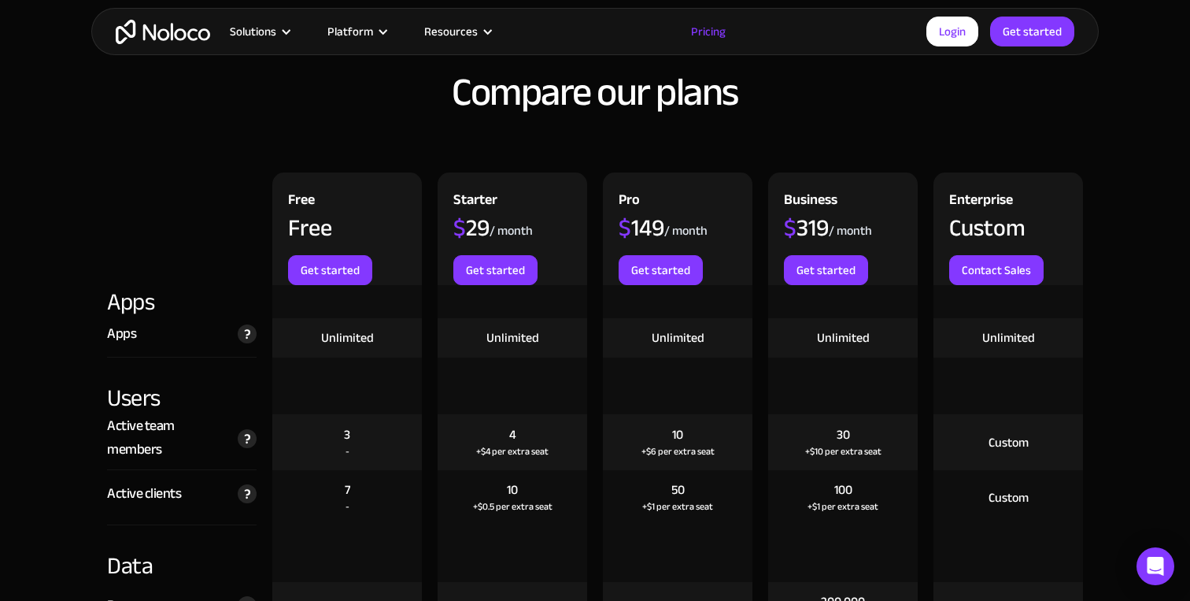
click at [619, 189] on div "Pro" at bounding box center [629, 202] width 21 height 28
click at [505, 190] on div "Starter $ 29 / month Get started" at bounding box center [513, 228] width 150 height 113
click at [511, 197] on div "Starter $ 29 / month Get started" at bounding box center [513, 228] width 150 height 113
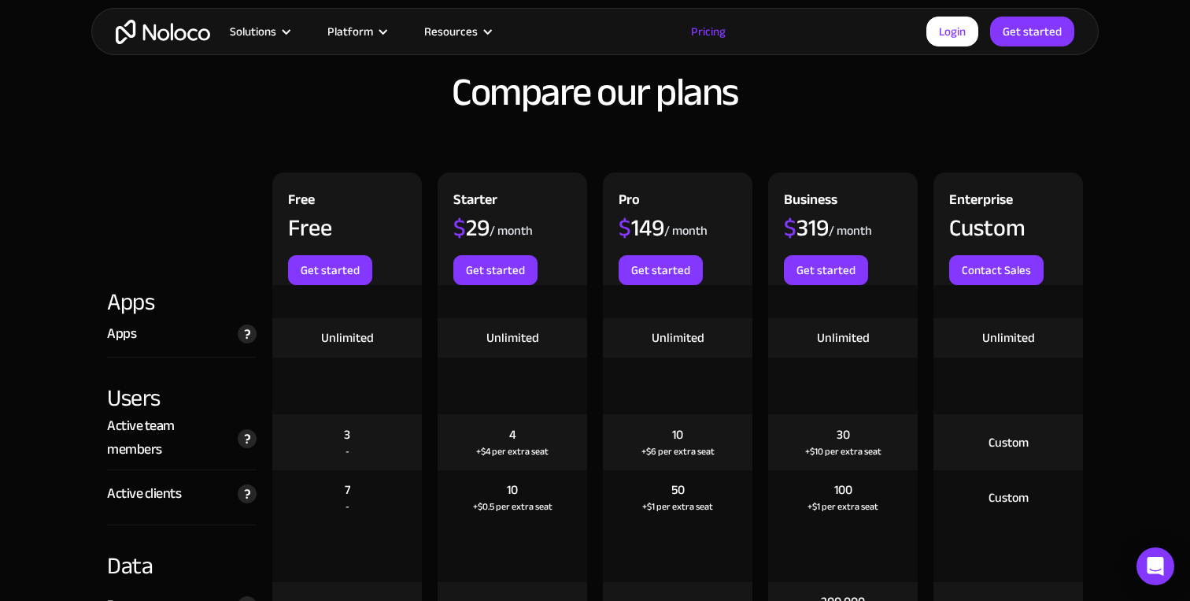
click at [511, 197] on div "Starter $ 29 / month Get started" at bounding box center [513, 228] width 150 height 113
drag, startPoint x: 485, startPoint y: 279, endPoint x: 1008, endPoint y: 393, distance: 535.8
